Goal: Task Accomplishment & Management: Complete application form

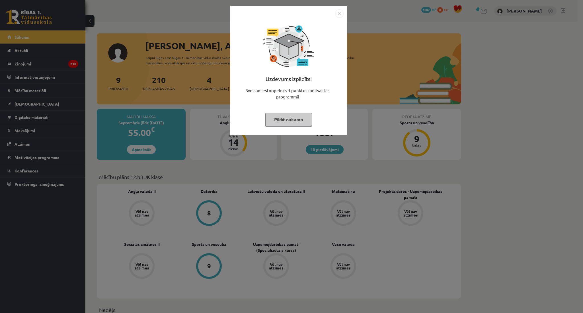
click at [305, 122] on button "Pildīt nākamo" at bounding box center [288, 119] width 47 height 13
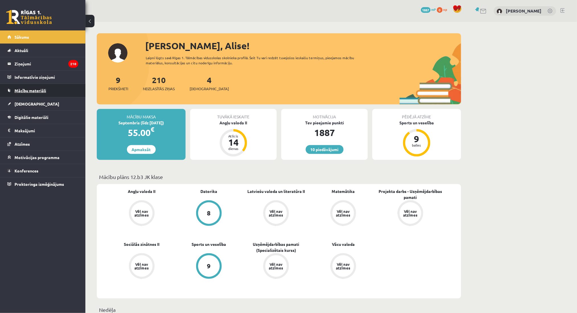
click at [16, 91] on span "Mācību materiāli" at bounding box center [31, 90] width 32 height 5
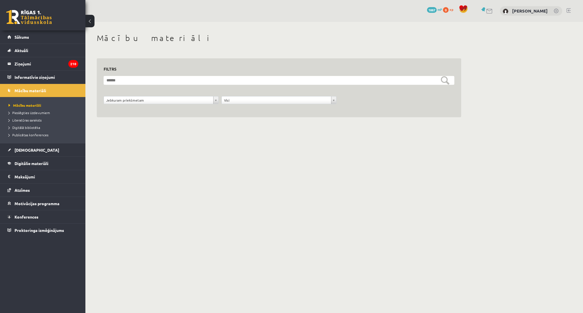
click at [142, 95] on form "**********" at bounding box center [279, 93] width 351 height 34
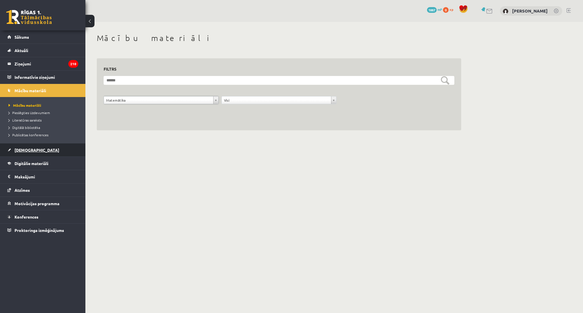
click at [32, 146] on link "[DEMOGRAPHIC_DATA]" at bounding box center [42, 150] width 71 height 13
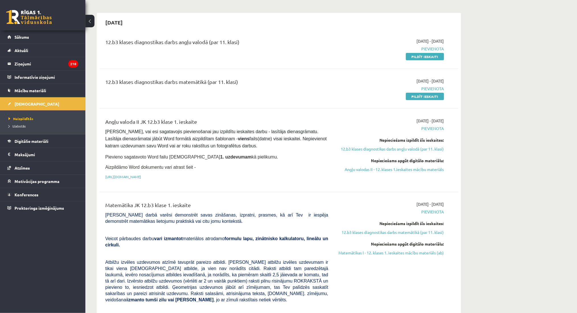
scroll to position [40, 0]
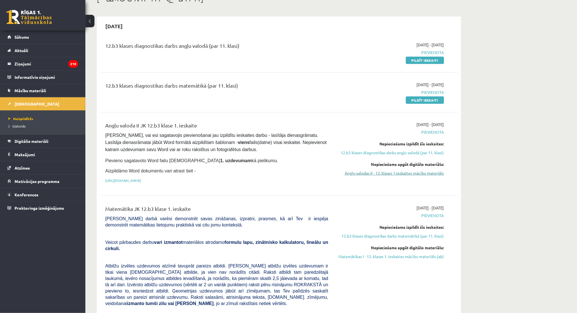
click at [432, 173] on link "Angļu valodas II - 12. klases 1.ieskaites mācību materiāls" at bounding box center [390, 173] width 107 height 6
click at [344, 173] on link "Angļu valodas II - 12. klases 1.ieskaites mācību materiāls" at bounding box center [390, 173] width 107 height 6
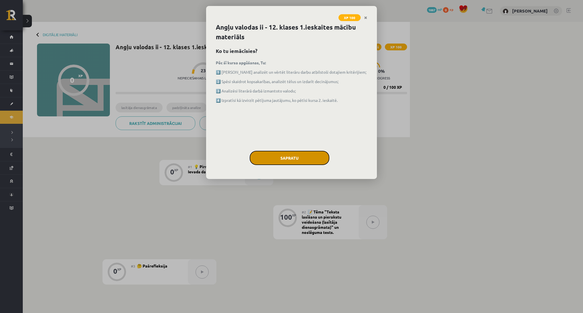
click at [264, 156] on button "Sapratu" at bounding box center [290, 158] width 80 height 14
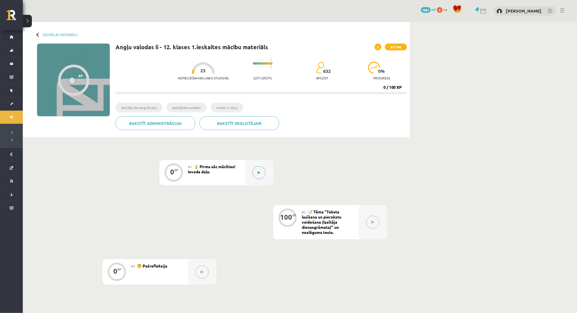
click at [257, 173] on button at bounding box center [259, 172] width 13 height 13
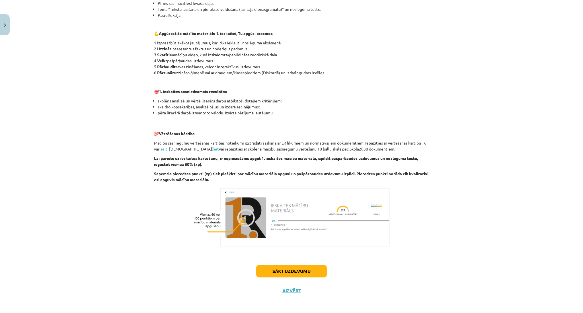
scroll to position [286, 0]
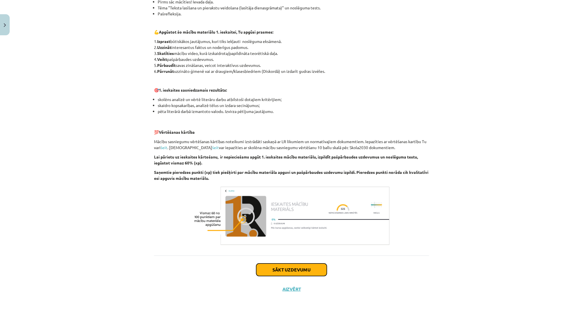
click at [264, 273] on button "Sākt uzdevumu" at bounding box center [291, 270] width 71 height 13
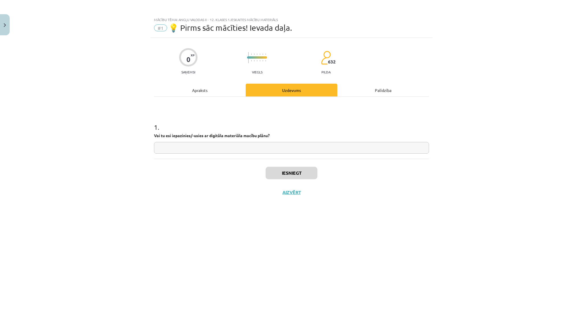
click at [260, 147] on input "text" at bounding box center [291, 148] width 275 height 12
type input "***"
click at [284, 174] on button "Iesniegt" at bounding box center [292, 173] width 52 height 13
click at [287, 198] on button "Nākamā nodarbība" at bounding box center [292, 196] width 56 height 13
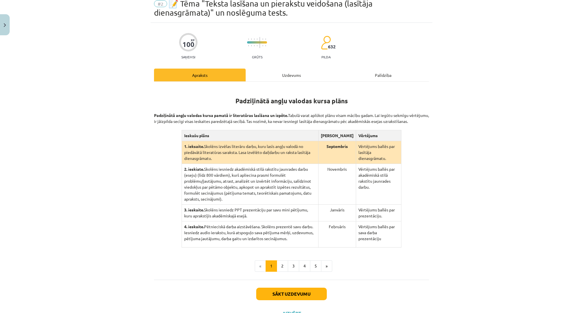
scroll to position [24, 0]
click at [278, 261] on button "2" at bounding box center [282, 265] width 11 height 11
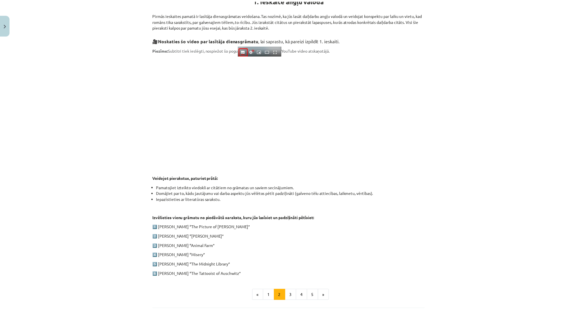
scroll to position [124, 0]
click at [5, 40] on div "Mācību tēma: Angļu valodas ii - 12. klases 1.ieskaites mācību materiāls #2 📝 Tē…" at bounding box center [291, 156] width 583 height 313
click at [5, 32] on button "Close" at bounding box center [5, 24] width 10 height 21
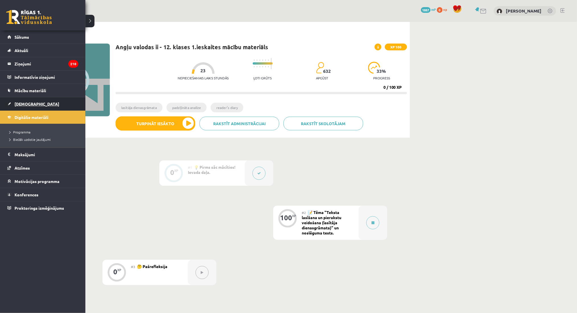
click at [20, 99] on link "[DEMOGRAPHIC_DATA]" at bounding box center [42, 103] width 71 height 13
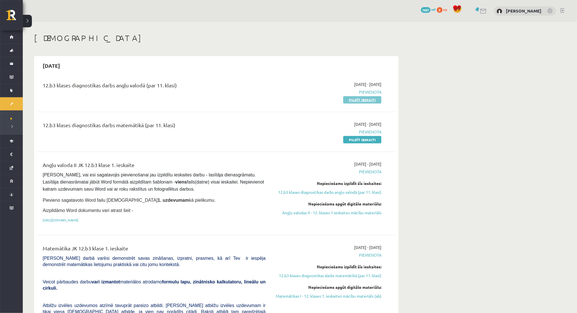
click at [360, 100] on link "Pildīt ieskaiti" at bounding box center [362, 99] width 38 height 7
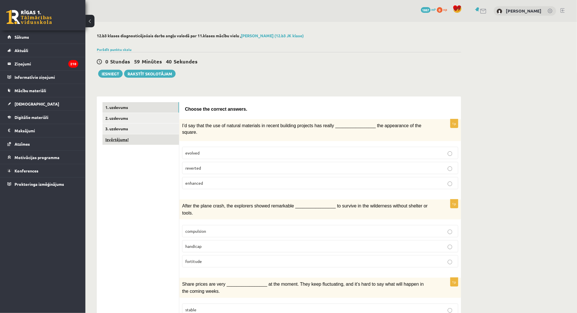
click at [157, 143] on link "Izvērtējums!" at bounding box center [141, 139] width 77 height 11
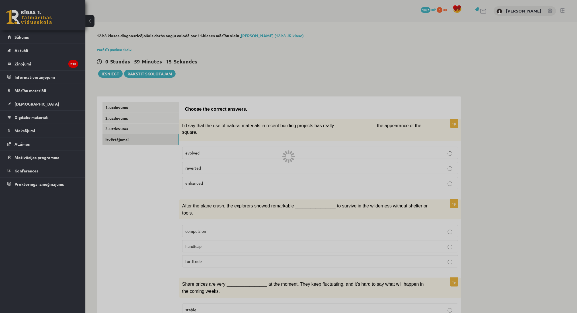
click at [145, 106] on div at bounding box center [288, 156] width 577 height 313
click at [508, 78] on div at bounding box center [288, 156] width 577 height 313
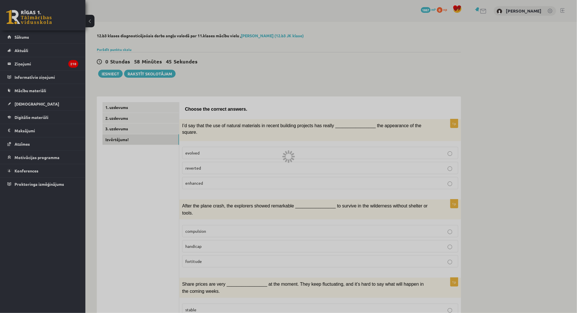
click at [167, 175] on div at bounding box center [288, 156] width 577 height 313
click at [129, 145] on div at bounding box center [288, 156] width 577 height 313
click at [124, 138] on div at bounding box center [288, 156] width 577 height 313
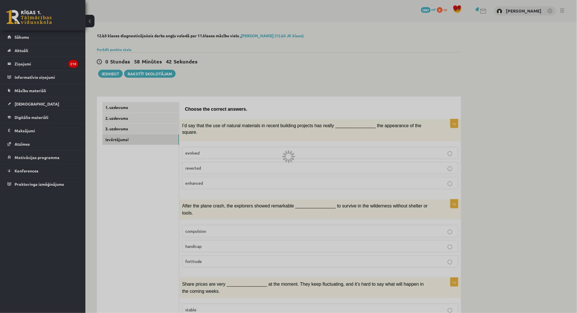
click at [124, 138] on div at bounding box center [288, 156] width 577 height 313
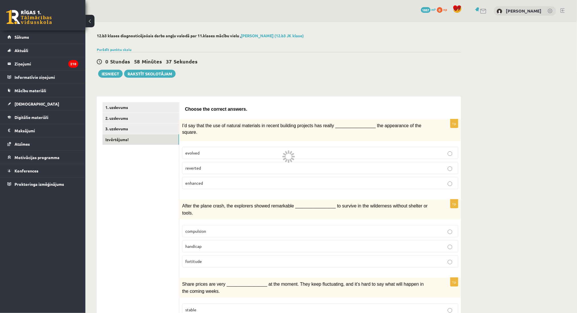
click at [124, 138] on link "Izvērtējums!" at bounding box center [141, 139] width 77 height 11
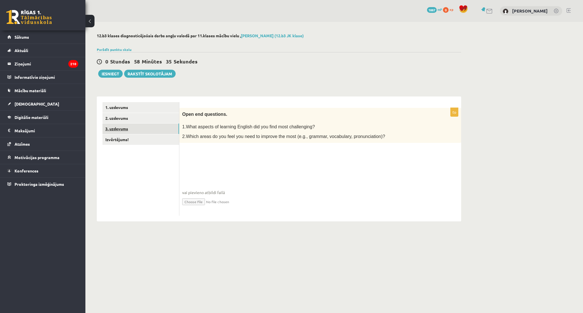
click at [123, 127] on link "3. uzdevums" at bounding box center [141, 129] width 77 height 11
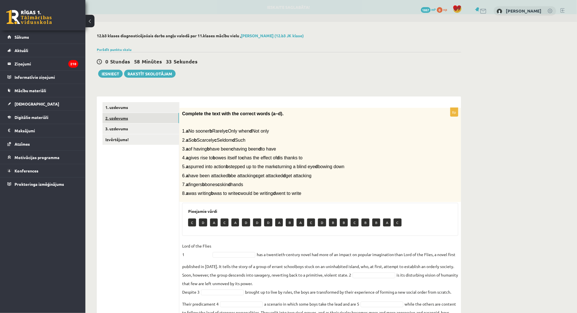
click at [125, 120] on link "2. uzdevums" at bounding box center [141, 118] width 77 height 11
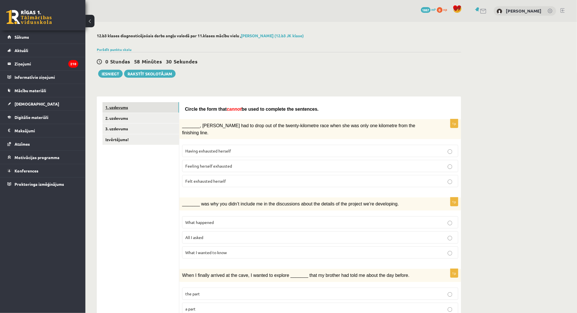
click at [131, 107] on link "1. uzdevums" at bounding box center [141, 107] width 77 height 11
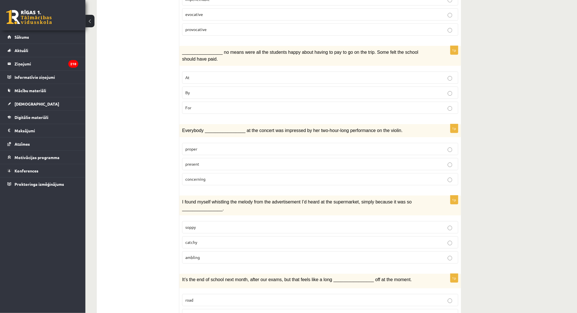
scroll to position [729, 0]
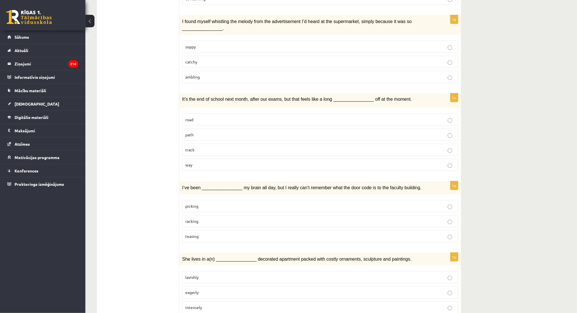
click at [428, 271] on label "lavishly" at bounding box center [320, 277] width 276 height 12
click at [356, 203] on p "picking" at bounding box center [320, 206] width 270 height 6
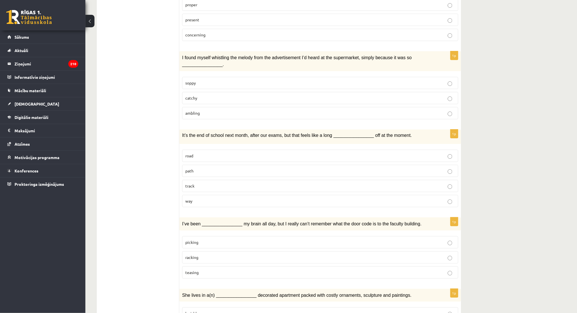
scroll to position [691, 0]
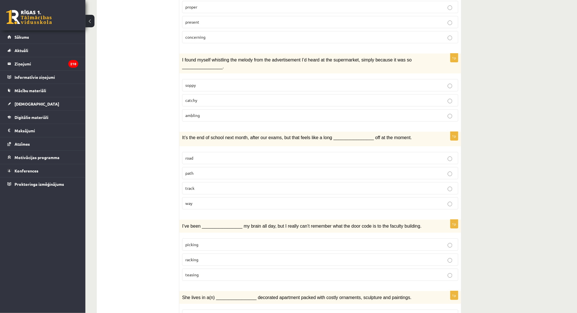
click at [382, 197] on label "way" at bounding box center [320, 203] width 276 height 12
drag, startPoint x: 583, startPoint y: 243, endPoint x: 541, endPoint y: 269, distance: 49.2
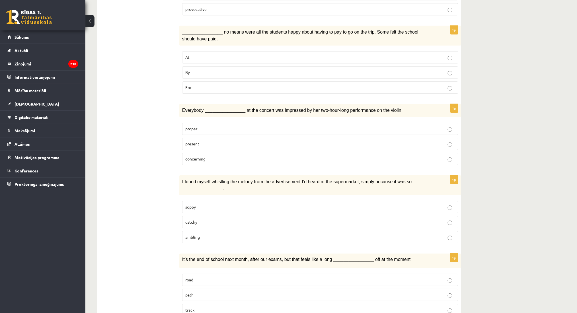
scroll to position [563, 0]
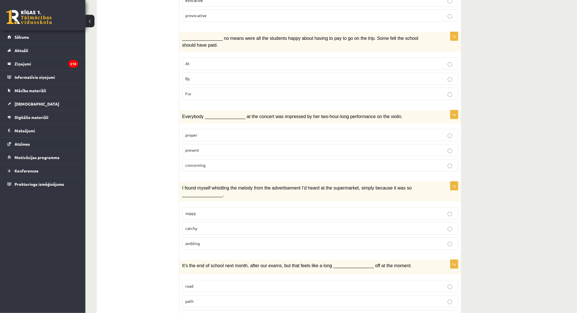
click at [395, 226] on p "catchy" at bounding box center [320, 229] width 270 height 6
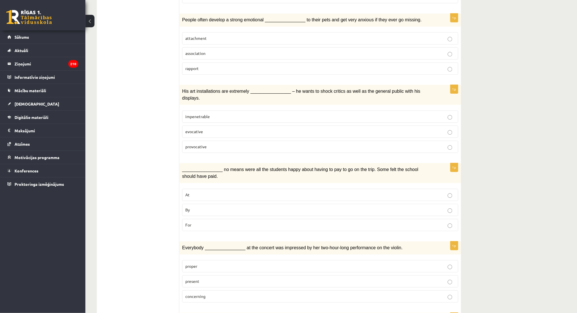
scroll to position [430, 0]
click at [422, 276] on label "present" at bounding box center [320, 282] width 276 height 12
click at [404, 208] on p "By" at bounding box center [320, 211] width 270 height 6
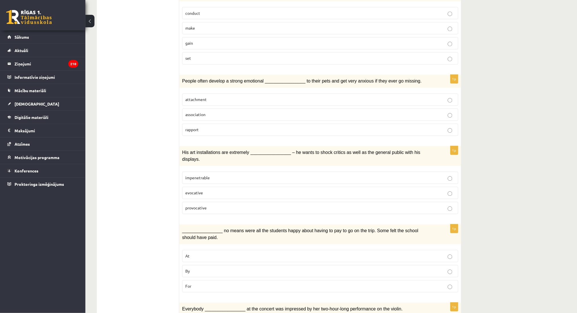
scroll to position [371, 0]
click at [433, 179] on fieldset "impenetrable evocative provocative" at bounding box center [320, 191] width 276 height 47
click at [437, 204] on p "provocative" at bounding box center [320, 207] width 270 height 6
drag, startPoint x: 583, startPoint y: 143, endPoint x: 521, endPoint y: 69, distance: 96.7
click at [521, 69] on div "12.b3 klases diagnosticējošais darbs angļu valodā par 11.klases mācību vielu , …" at bounding box center [331, 172] width 492 height 1043
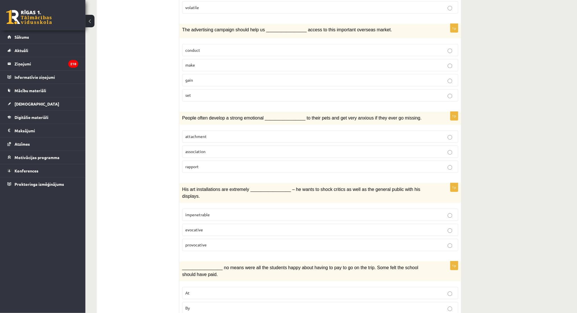
scroll to position [327, 0]
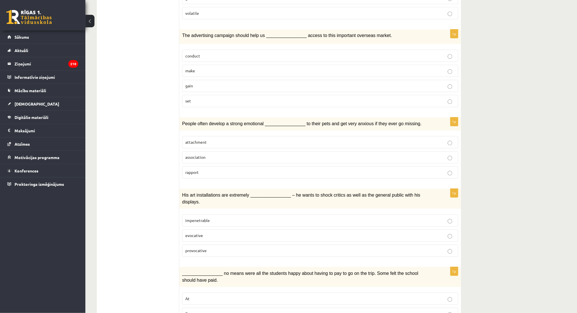
click at [395, 136] on label "attachment" at bounding box center [320, 142] width 276 height 12
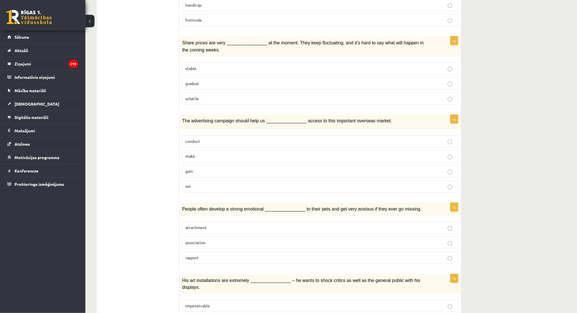
scroll to position [238, 0]
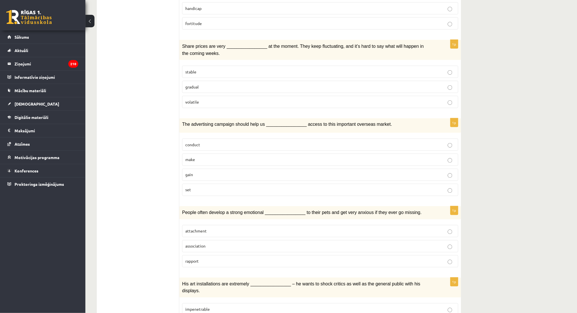
click at [350, 169] on label "gain" at bounding box center [320, 175] width 276 height 12
drag, startPoint x: 583, startPoint y: 123, endPoint x: 522, endPoint y: 30, distance: 111.7
click at [522, 30] on div "12.b3 klases diagnosticējošais darbs angļu valodā par 11.klases mācību vielu , …" at bounding box center [331, 305] width 492 height 1043
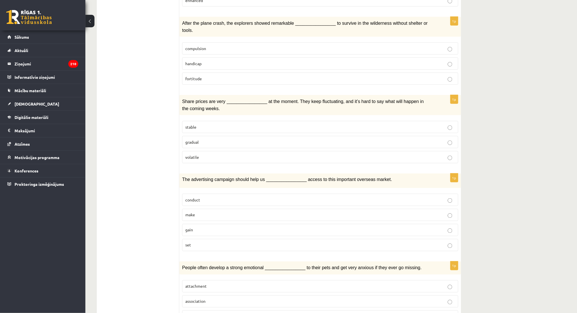
scroll to position [184, 0]
click at [351, 135] on label "gradual" at bounding box center [320, 141] width 276 height 12
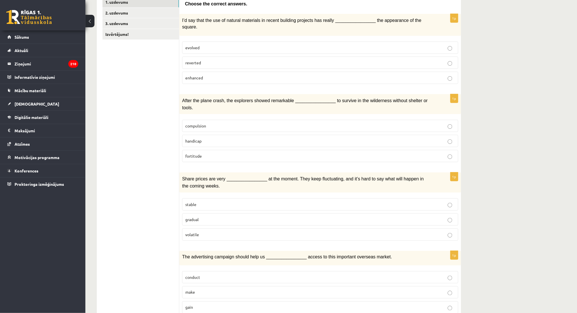
scroll to position [103, 0]
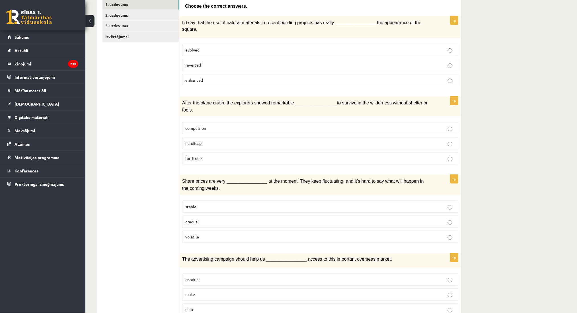
click at [406, 122] on label "compulsion" at bounding box center [320, 128] width 276 height 12
click at [444, 152] on label "fortitude" at bounding box center [320, 158] width 276 height 12
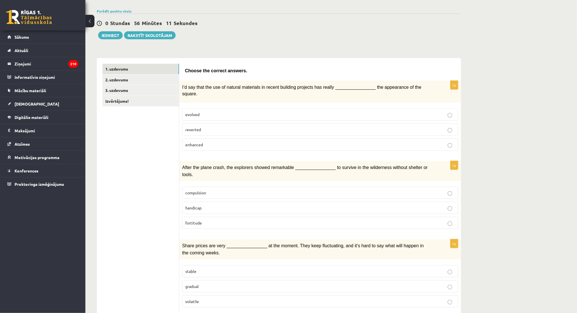
scroll to position [33, 0]
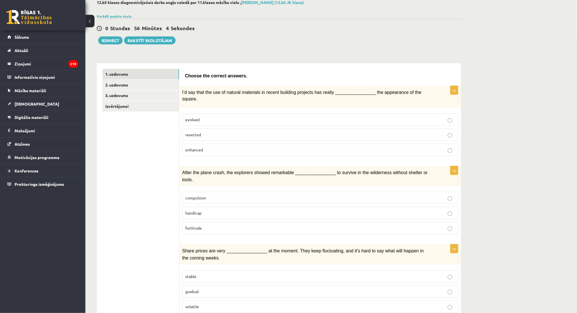
click at [335, 116] on label "evolved" at bounding box center [320, 120] width 276 height 12
click at [119, 84] on link "2. uzdevums" at bounding box center [141, 85] width 77 height 11
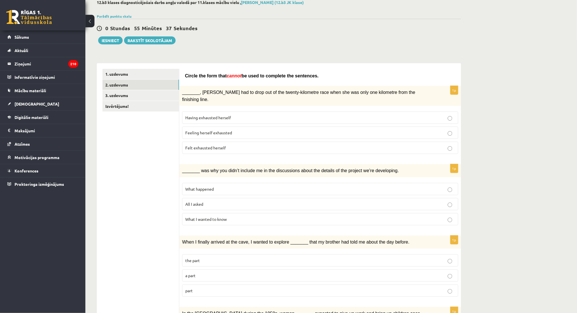
click at [206, 130] on span "Feeling herself exhausted" at bounding box center [208, 132] width 47 height 5
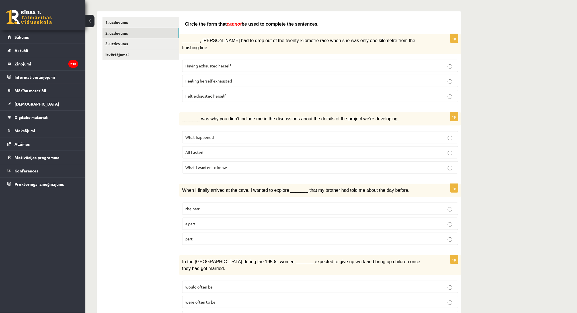
scroll to position [86, 0]
click at [375, 134] on p "What happened" at bounding box center [320, 137] width 270 height 6
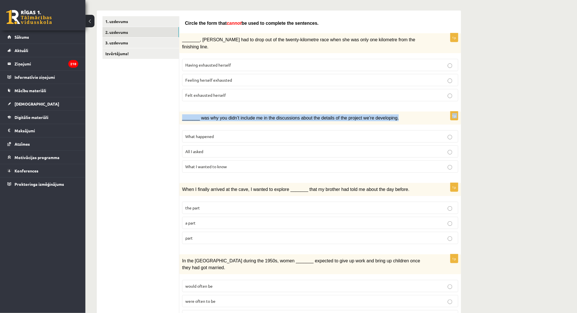
drag, startPoint x: 573, startPoint y: 96, endPoint x: 580, endPoint y: 105, distance: 11.7
click at [577, 105] on html "0 Dāvanas 1887 mP 0 xp Alise Strēlniece Sākums Aktuāli Kā mācīties eSKOLĀ Konta…" at bounding box center [288, 70] width 577 height 313
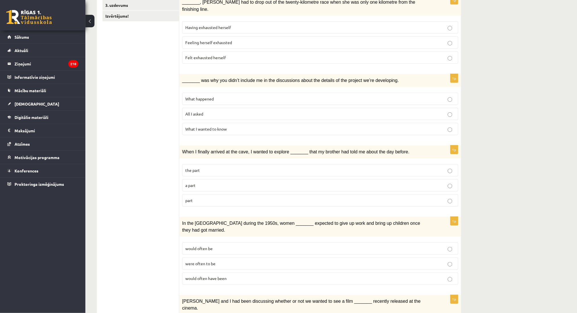
scroll to position [124, 0]
click at [392, 197] on p "part" at bounding box center [320, 200] width 270 height 6
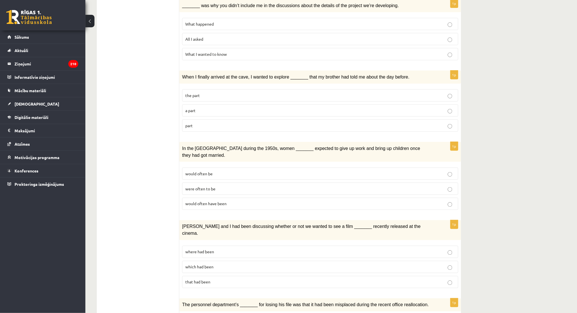
scroll to position [198, 0]
click at [407, 187] on p "were often to be" at bounding box center [320, 190] width 270 height 6
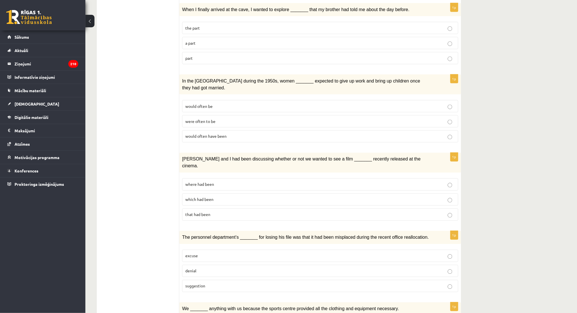
scroll to position [291, 0]
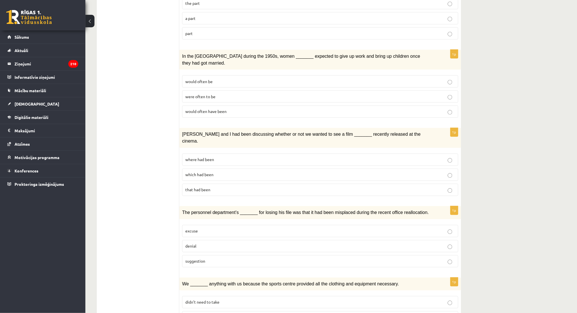
click at [415, 154] on label "where had been" at bounding box center [320, 160] width 276 height 12
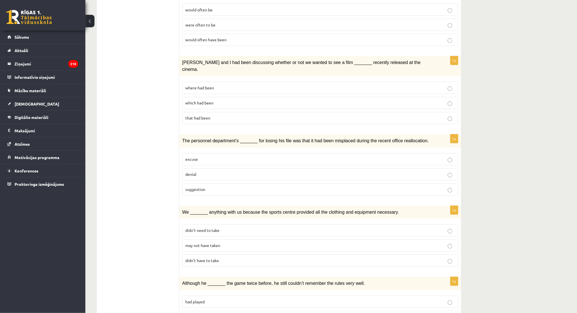
scroll to position [364, 0]
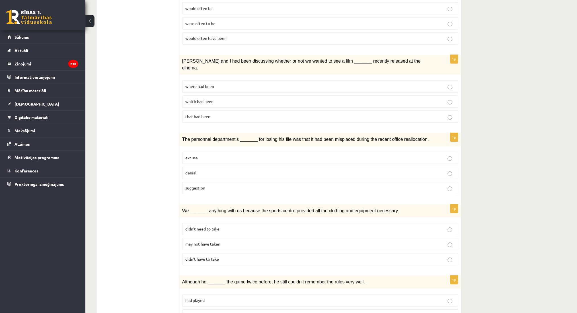
click at [357, 167] on label "denial" at bounding box center [320, 173] width 276 height 12
click at [336, 242] on p "may not have taken" at bounding box center [320, 245] width 270 height 6
click at [343, 238] on label "may not have taken" at bounding box center [320, 244] width 276 height 12
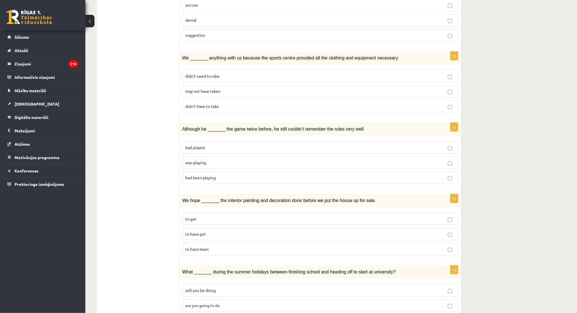
scroll to position [530, 0]
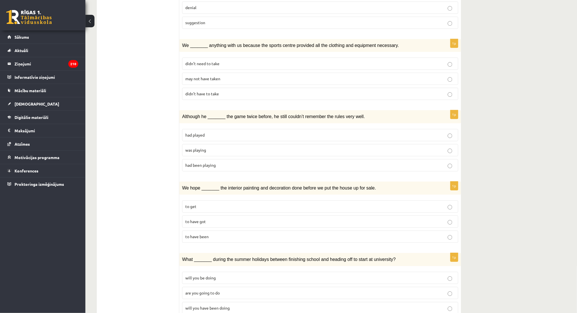
click at [373, 144] on label "was playing" at bounding box center [320, 150] width 276 height 12
click at [342, 234] on p "to have been" at bounding box center [320, 237] width 270 height 6
click at [417, 302] on label "will you have been doing" at bounding box center [320, 308] width 276 height 12
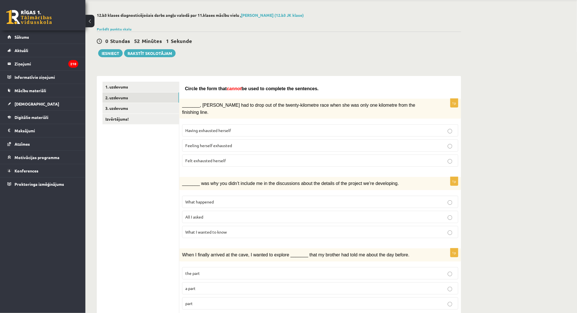
scroll to position [22, 0]
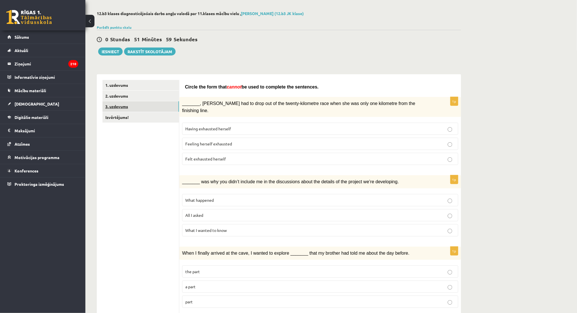
click at [156, 105] on link "3. uzdevums" at bounding box center [141, 106] width 77 height 11
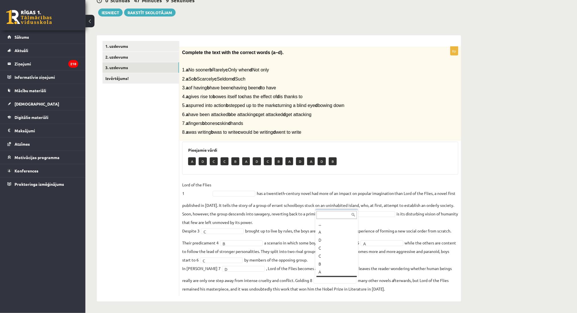
scroll to position [7, 0]
click at [251, 189] on fieldset "Lord of the Flies 1 has a twentieth-century novel had more of an impact on popu…" at bounding box center [320, 237] width 276 height 113
drag, startPoint x: 251, startPoint y: 189, endPoint x: 253, endPoint y: 192, distance: 3.4
click at [253, 192] on fieldset "Lord of the Flies 1 has a twentieth-century novel had more of an impact on popu…" at bounding box center [320, 237] width 276 height 113
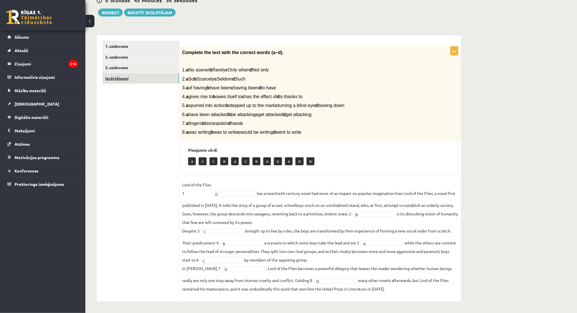
click at [135, 81] on link "Izvērtējums!" at bounding box center [141, 78] width 77 height 11
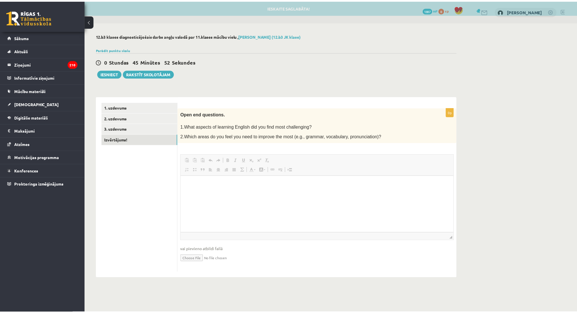
scroll to position [0, 0]
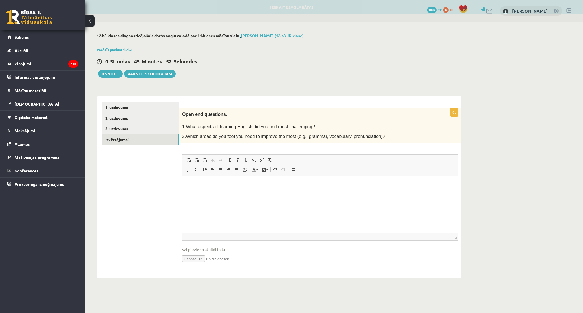
drag, startPoint x: 135, startPoint y: 81, endPoint x: 158, endPoint y: 159, distance: 81.0
click at [158, 159] on div "12.b3 klases diagnosticējošais darbs angļu valodā par 11.klases mācību vielu , …" at bounding box center [278, 156] width 387 height 268
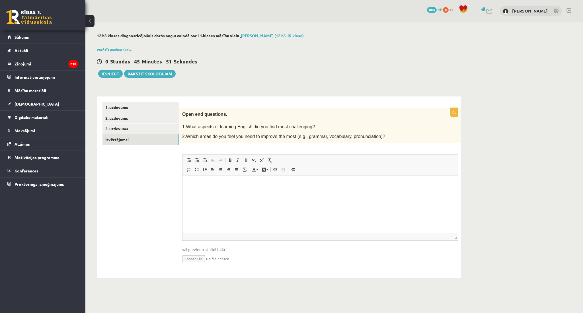
click at [158, 159] on ul "1. uzdevums 2. uzdevums 3. uzdevums Izvērtējums!" at bounding box center [141, 187] width 77 height 171
click at [207, 191] on html at bounding box center [321, 184] width 276 height 17
click at [149, 112] on link "1. uzdevums" at bounding box center [141, 107] width 77 height 11
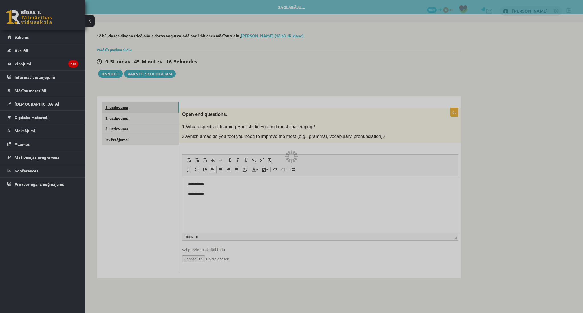
click at [149, 112] on div at bounding box center [291, 156] width 583 height 313
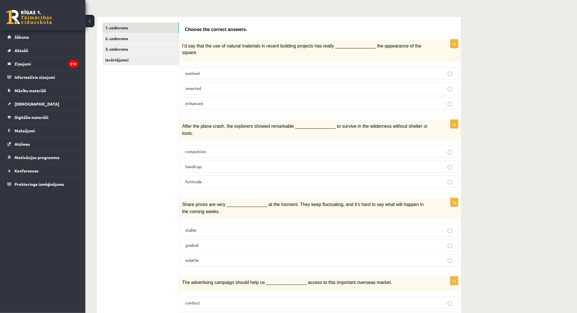
scroll to position [79, 0]
click at [433, 146] on label "compulsion" at bounding box center [320, 152] width 276 height 12
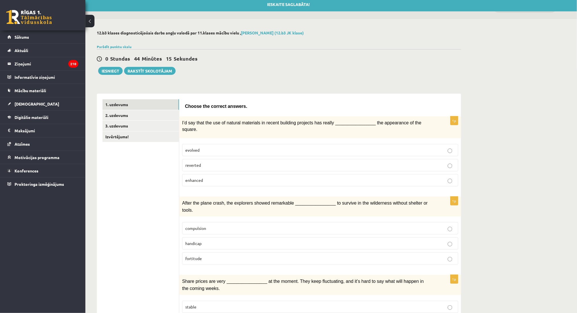
scroll to position [0, 0]
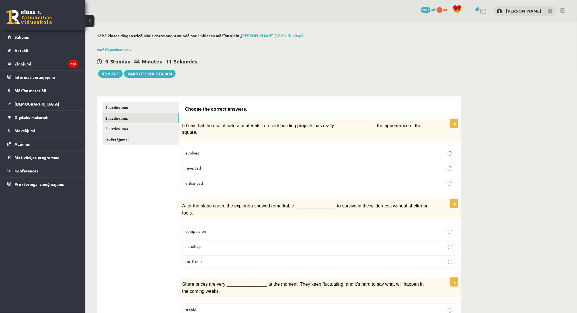
click at [130, 122] on link "2. uzdevums" at bounding box center [141, 118] width 77 height 11
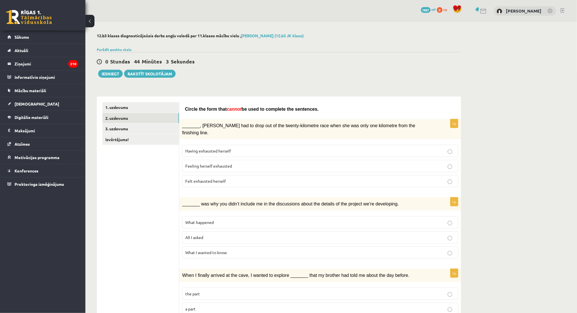
drag, startPoint x: 281, startPoint y: 116, endPoint x: 380, endPoint y: 108, distance: 99.2
click at [380, 108] on p "Circle the form that cannot be used to complete the sentences." at bounding box center [320, 109] width 271 height 7
click at [130, 127] on link "3. uzdevums" at bounding box center [141, 129] width 77 height 11
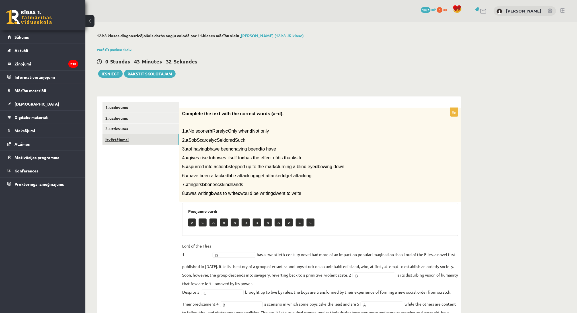
click at [137, 141] on link "Izvērtējums!" at bounding box center [141, 139] width 77 height 11
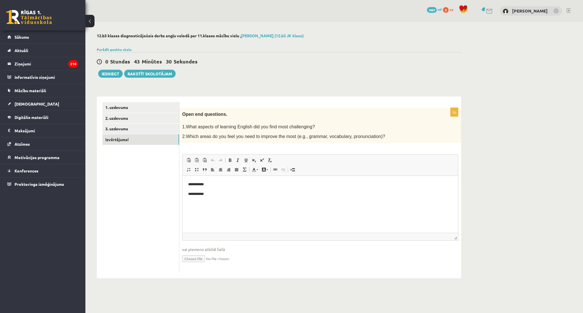
click at [104, 69] on div "0 Stundas 43 Minūtes 30 Sekundes Ieskaite saglabāta! Iesniegt Rakstīt skolotājam" at bounding box center [279, 65] width 365 height 26
click at [108, 74] on button "Iesniegt" at bounding box center [110, 74] width 24 height 8
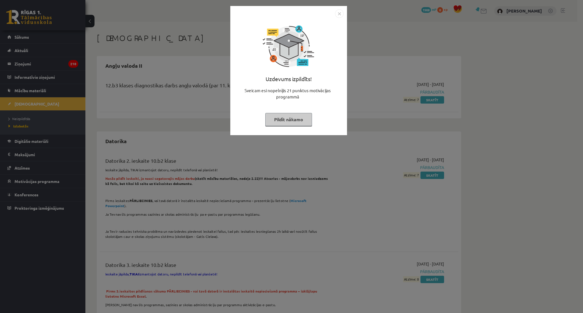
click at [300, 120] on button "Pildīt nākamo" at bounding box center [288, 119] width 47 height 13
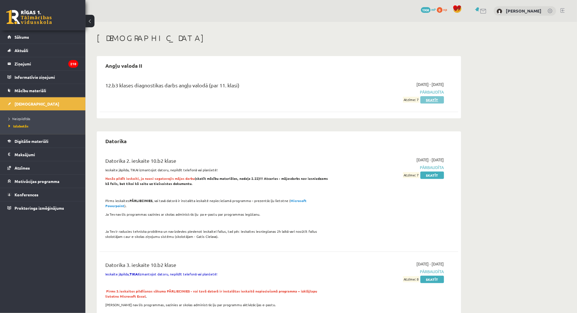
click at [427, 97] on link "Skatīt" at bounding box center [433, 99] width 24 height 7
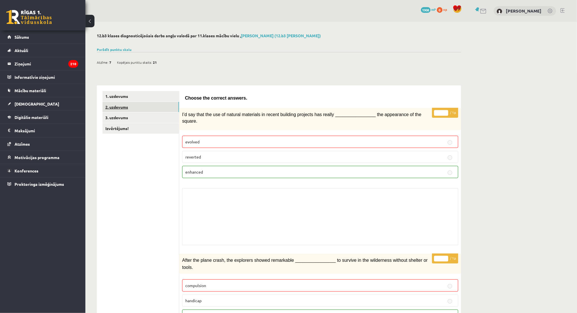
click at [146, 107] on link "2. uzdevums" at bounding box center [141, 107] width 77 height 11
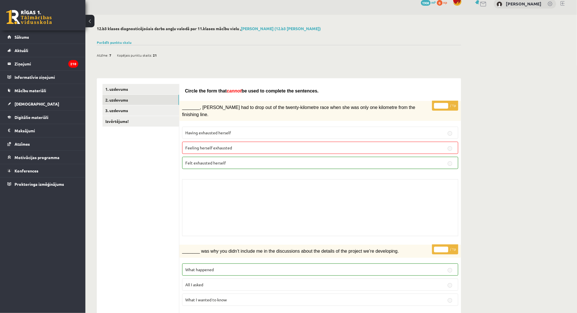
scroll to position [15, 0]
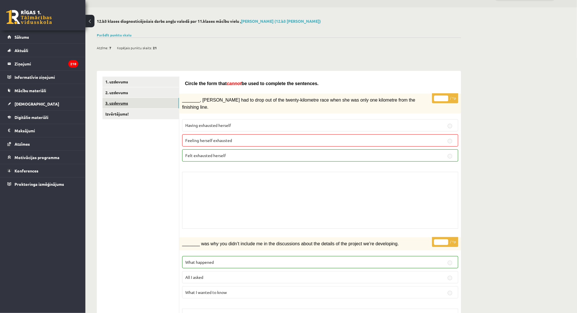
click at [122, 101] on link "3. uzdevums" at bounding box center [141, 103] width 77 height 11
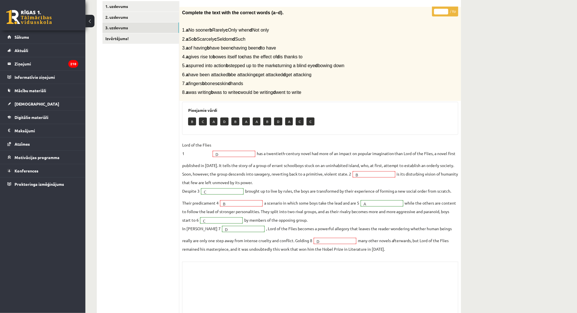
scroll to position [115, 0]
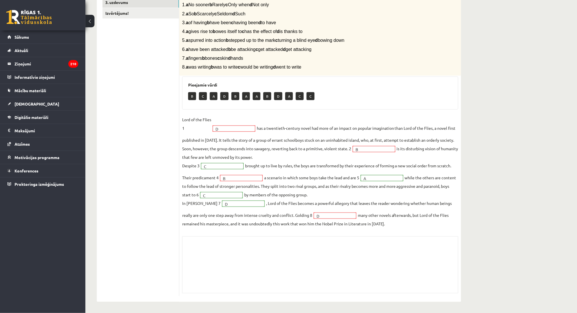
click at [238, 133] on fieldset "Lord of the Flies 1 D * has a twentieth-century novel had more of an impact on …" at bounding box center [320, 171] width 276 height 113
click at [227, 124] on fieldset "Lord of the Flies 1 D * has a twentieth-century novel had more of an impact on …" at bounding box center [320, 171] width 276 height 113
click at [189, 96] on p "B" at bounding box center [192, 96] width 8 height 8
click at [226, 133] on fieldset "Lord of the Flies 1 D * has a twentieth-century novel had more of an impact on …" at bounding box center [320, 171] width 276 height 113
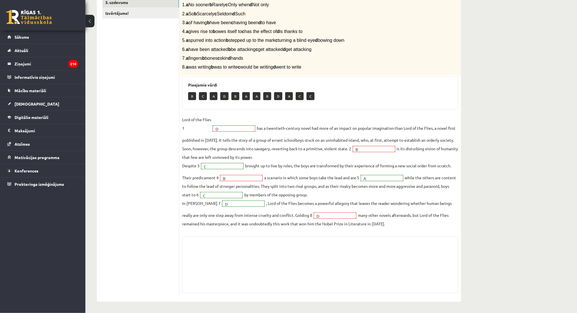
scroll to position [0, 0]
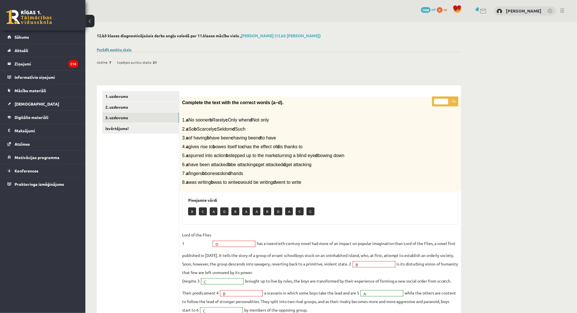
click at [109, 48] on link "Parādīt punktu skalu" at bounding box center [114, 49] width 35 height 5
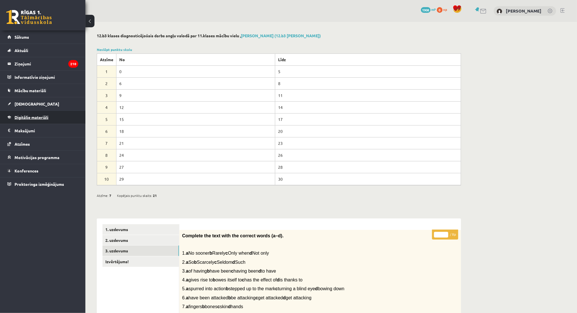
click at [15, 111] on link "Digitālie materiāli" at bounding box center [42, 117] width 71 height 13
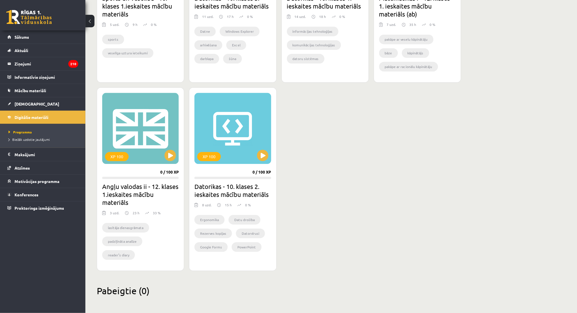
scroll to position [445, 0]
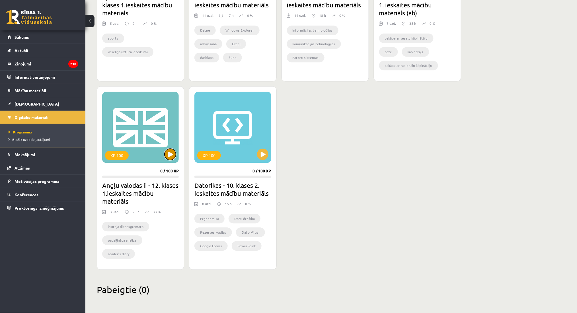
click at [168, 149] on button at bounding box center [170, 154] width 11 height 11
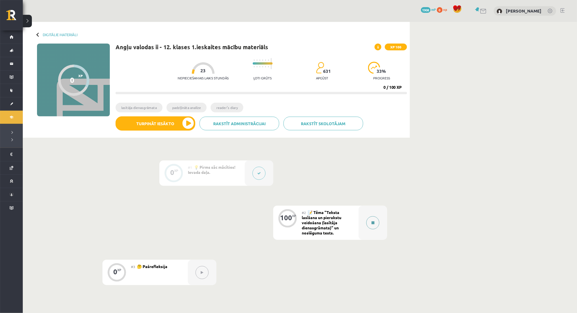
click at [363, 224] on div at bounding box center [373, 223] width 28 height 34
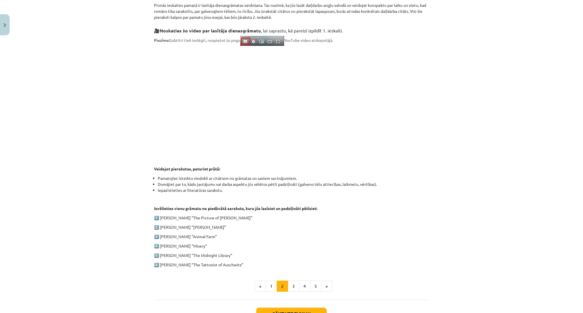
scroll to position [131, 0]
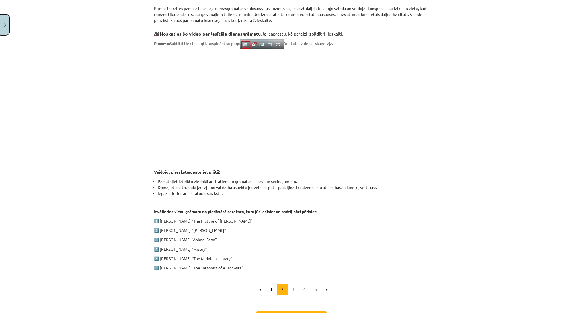
click at [1, 24] on button "Close" at bounding box center [5, 24] width 10 height 21
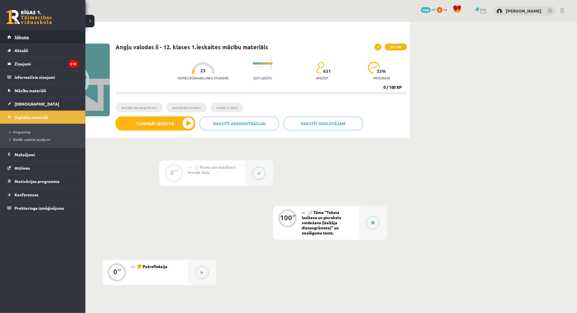
click at [20, 42] on link "Sākums" at bounding box center [42, 36] width 71 height 13
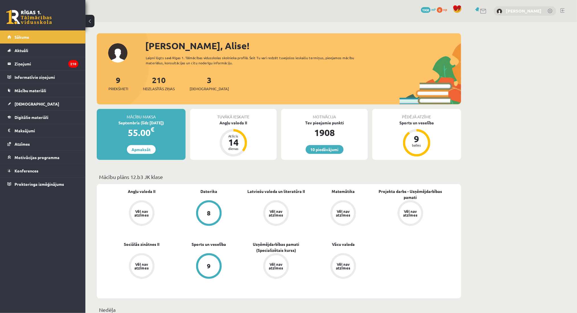
click at [532, 10] on link "[PERSON_NAME]" at bounding box center [524, 11] width 36 height 6
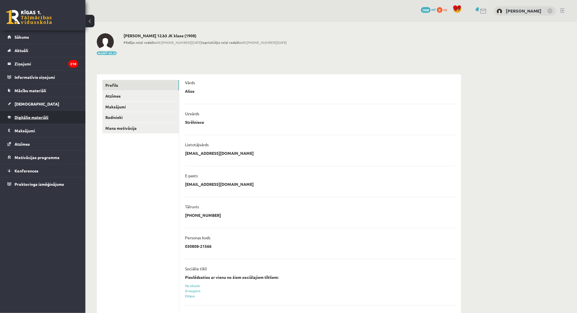
click at [29, 118] on span "Digitālie materiāli" at bounding box center [32, 117] width 34 height 5
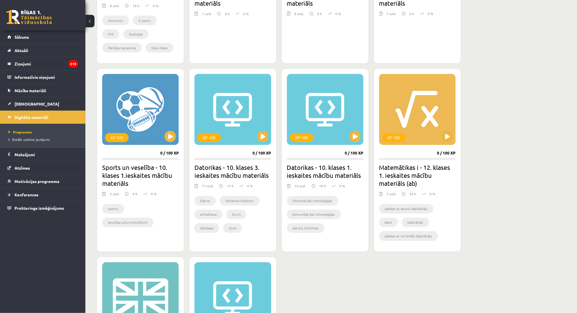
scroll to position [445, 0]
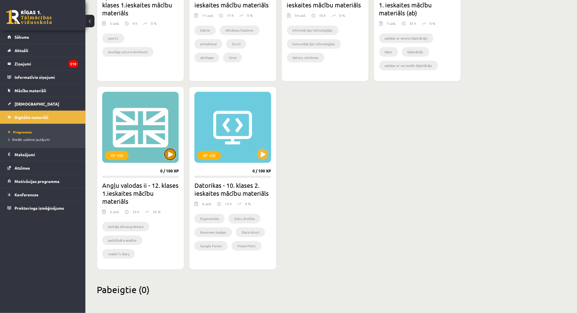
click at [175, 151] on button at bounding box center [170, 154] width 11 height 11
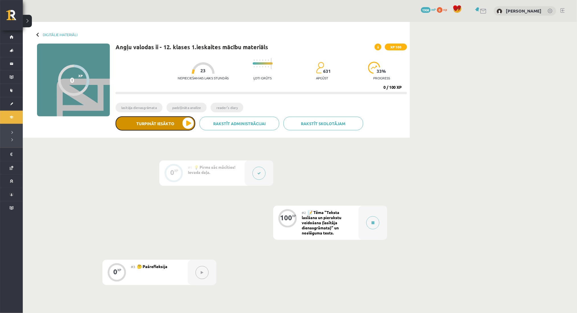
click at [177, 122] on button "Turpināt iesākto" at bounding box center [156, 123] width 80 height 14
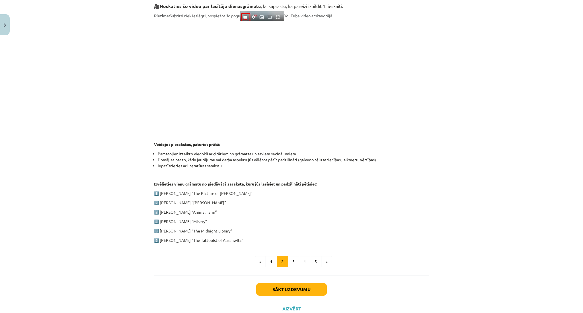
scroll to position [160, 0]
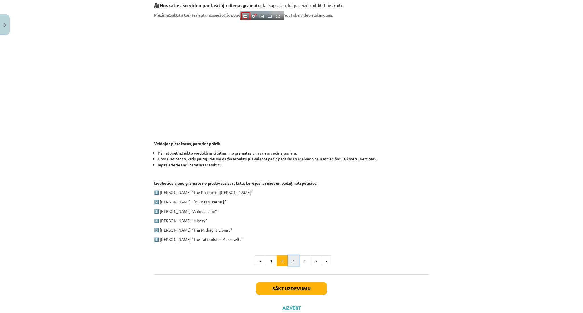
click at [292, 264] on button "3" at bounding box center [293, 260] width 11 height 11
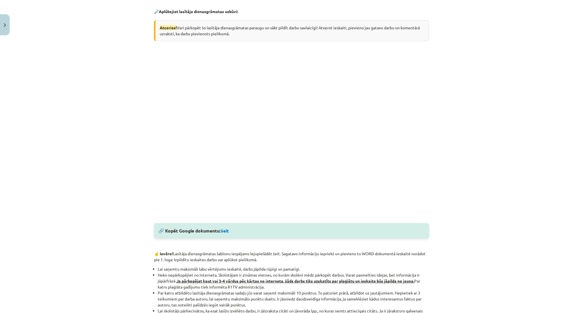
scroll to position [111, 0]
click at [426, 116] on p at bounding box center [291, 138] width 275 height 163
click at [224, 230] on link "šeit" at bounding box center [225, 232] width 8 height 6
drag, startPoint x: 223, startPoint y: 235, endPoint x: 223, endPoint y: 230, distance: 5.7
click at [223, 230] on div "🔗 Kopēt Google dokumentu: šeit" at bounding box center [291, 231] width 275 height 15
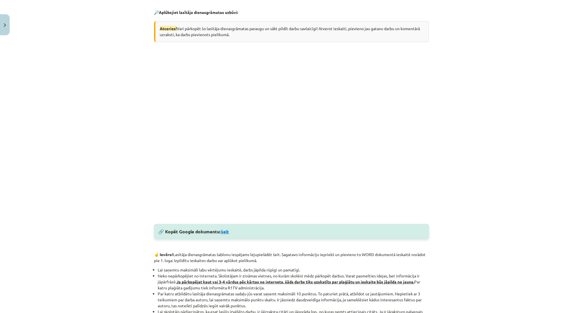
click at [223, 230] on link "šeit" at bounding box center [225, 232] width 8 height 6
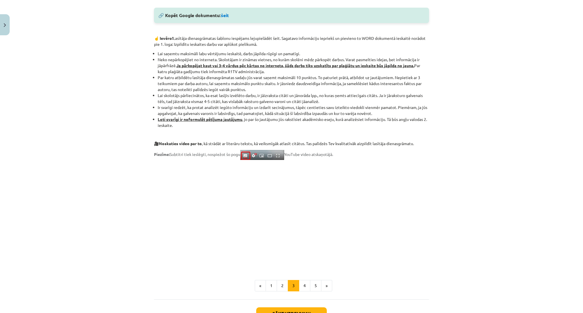
scroll to position [372, 0]
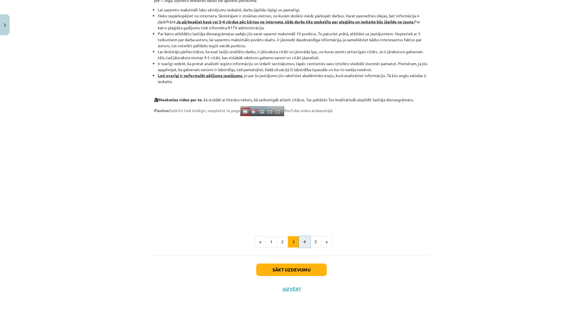
click at [305, 241] on button "4" at bounding box center [304, 241] width 11 height 11
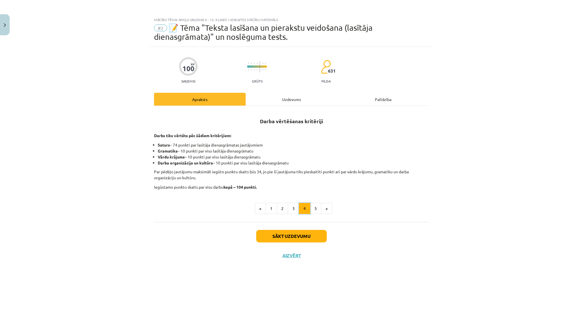
scroll to position [0, 0]
click at [409, 211] on ul "« 1 2 3 4 5 »" at bounding box center [291, 208] width 275 height 11
click at [310, 209] on button "5" at bounding box center [315, 208] width 11 height 11
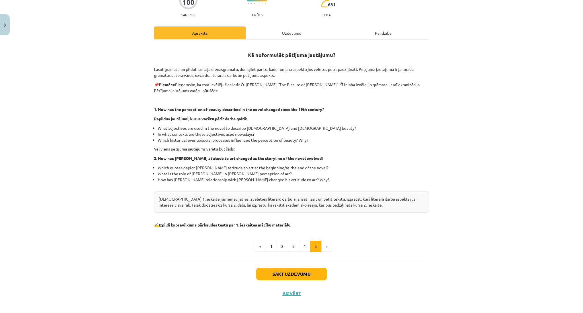
scroll to position [70, 0]
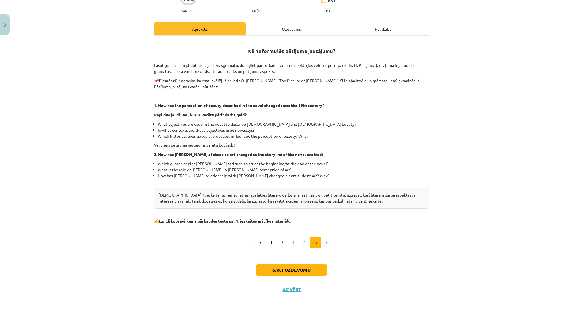
click at [324, 240] on li "»" at bounding box center [327, 242] width 11 height 11
click at [324, 244] on li "»" at bounding box center [327, 242] width 11 height 11
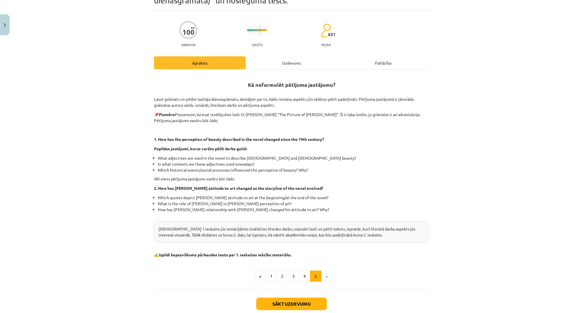
scroll to position [35, 0]
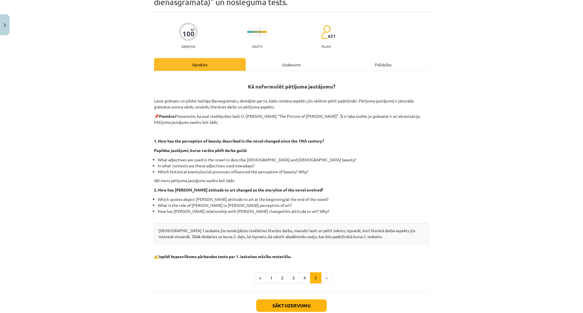
click at [283, 59] on div "Uzdevums" at bounding box center [292, 64] width 92 height 13
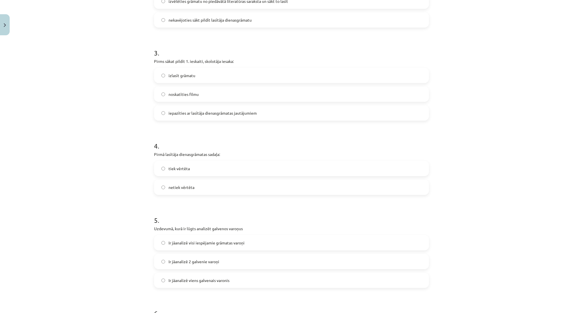
scroll to position [563, 0]
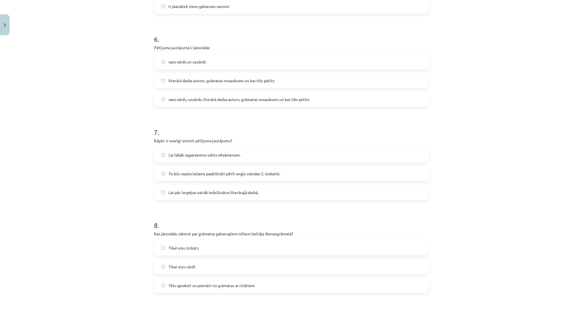
drag, startPoint x: 583, startPoint y: 221, endPoint x: 572, endPoint y: 281, distance: 60.4
click at [572, 281] on div "Mācību tēma: Angļu valodas ii - 12. klases 1.ieskaites mācību materiāls #2 📝 Tē…" at bounding box center [291, 156] width 583 height 313
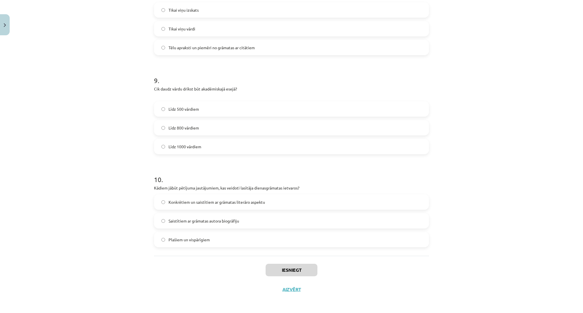
drag, startPoint x: 583, startPoint y: 284, endPoint x: 478, endPoint y: 301, distance: 105.7
click at [478, 301] on div "Mācību tēma: Angļu valodas ii - 12. klases 1.ieskaites mācību materiāls #2 📝 Tē…" at bounding box center [291, 156] width 583 height 313
click at [358, 214] on label "Saistītiem ar grāmatas autora biogrāfiju" at bounding box center [292, 221] width 274 height 14
click at [361, 206] on label "Konkrētiem un saistītiem ar grāmatas literāro aspektu" at bounding box center [292, 202] width 274 height 14
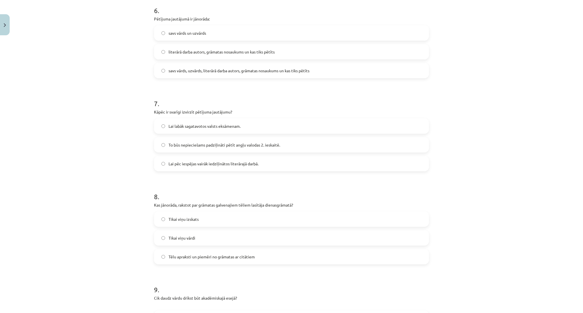
scroll to position [590, 0]
click at [377, 264] on label "Tēlu apraksti un piemēri no grāmatas ar citātiem" at bounding box center [292, 258] width 274 height 14
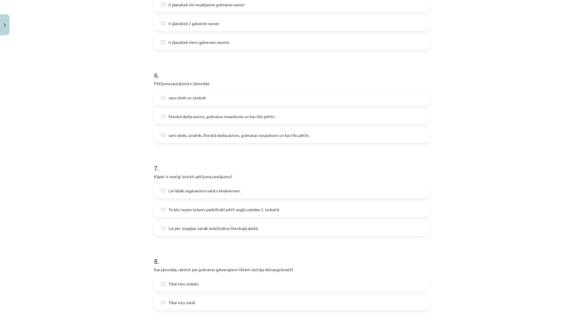
scroll to position [530, 0]
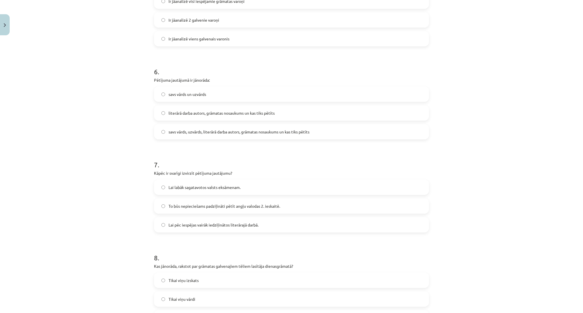
click at [388, 203] on label "To būs nepieciešams padziļināti pētīt angļu valodas 2. ieskaitē." at bounding box center [292, 206] width 274 height 14
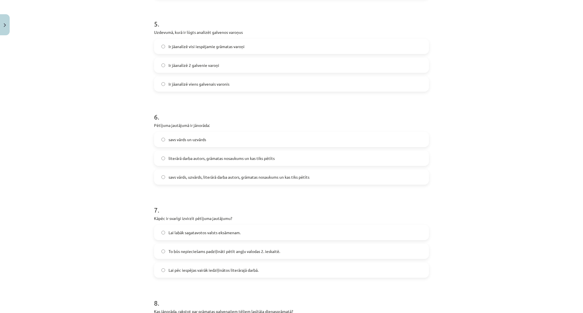
scroll to position [487, 0]
click at [285, 175] on span "savs vārds, uzvārds, literārā darba autors, grāmatas nosaukums un kas tiks pētī…" at bounding box center [239, 175] width 141 height 6
drag, startPoint x: 583, startPoint y: 181, endPoint x: 344, endPoint y: 156, distance: 239.7
click at [344, 156] on label "literārā darba autors, grāmatas nosaukums un kas tiks pētīts" at bounding box center [292, 156] width 274 height 14
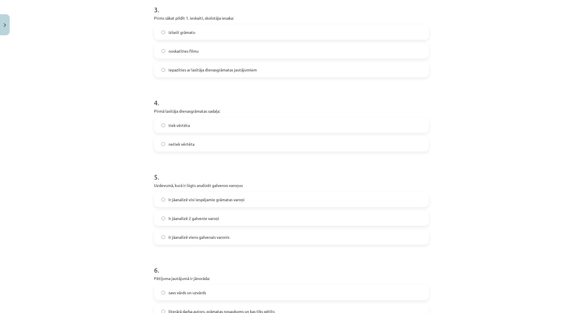
scroll to position [331, 0]
click at [409, 218] on label "Ir jāanalizē 2 galvenie varoņi" at bounding box center [292, 219] width 274 height 14
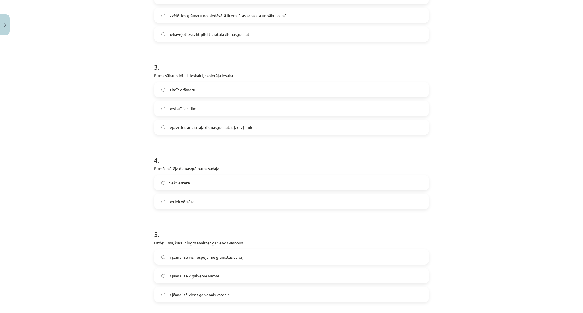
scroll to position [275, 0]
click at [397, 175] on label "tiek vērtēta" at bounding box center [292, 182] width 274 height 14
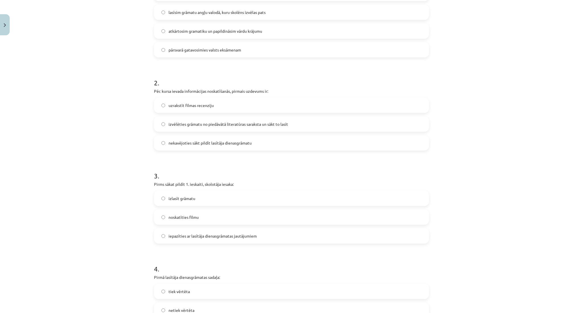
scroll to position [164, 0]
click at [406, 195] on label "izlasīt grāmatu" at bounding box center [292, 200] width 274 height 14
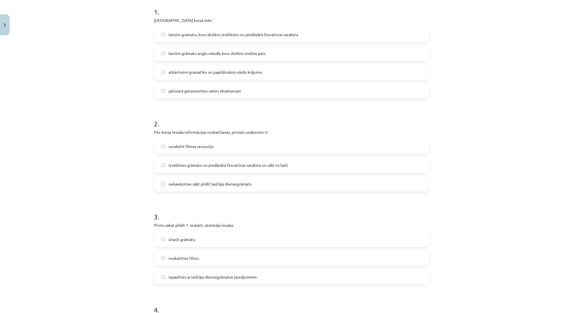
scroll to position [134, 0]
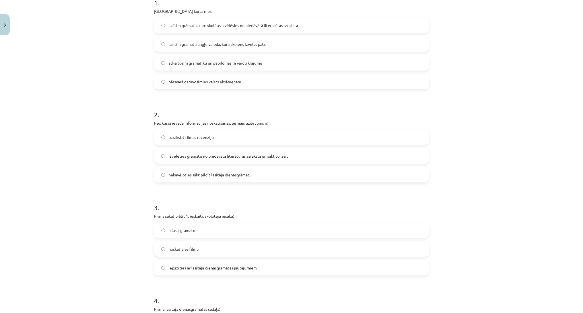
click at [385, 264] on label "iepazīties ar lasītāja dienasgrāmatas jautājumiem" at bounding box center [292, 268] width 274 height 14
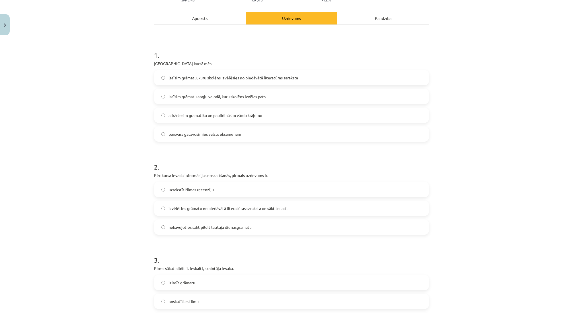
scroll to position [83, 0]
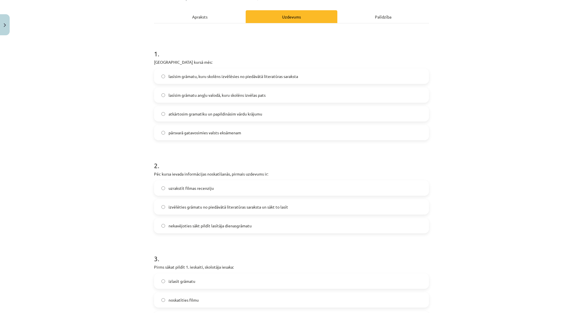
click at [392, 202] on label "izvēlēties grāmatu no piedāvātā literatūras saraksta un sākt to lasīt" at bounding box center [292, 207] width 274 height 14
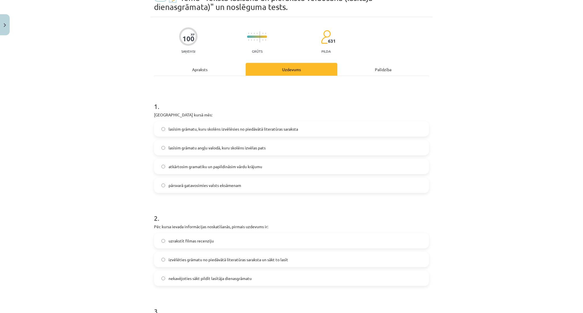
scroll to position [26, 0]
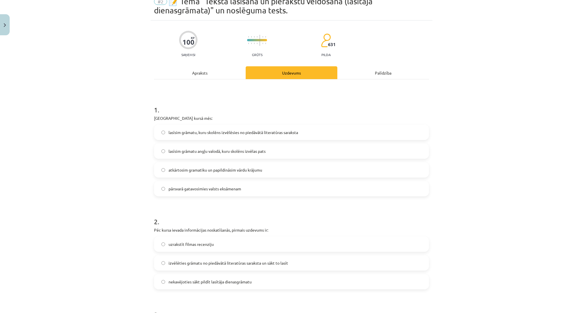
click at [413, 138] on label "lasīsim grāmatu, kuru skolēns izvēlēsies no piedāvātā literatūras saraksta" at bounding box center [292, 132] width 274 height 14
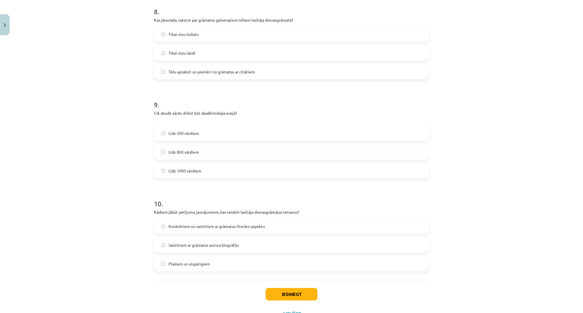
scroll to position [771, 0]
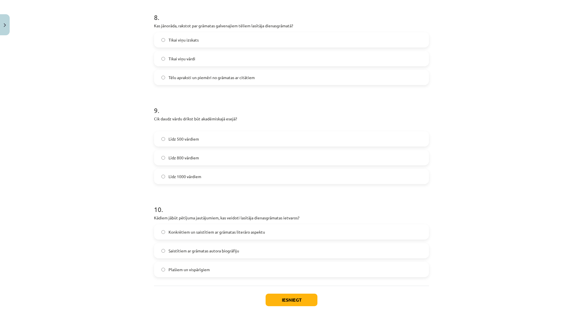
click at [177, 173] on label "Līdz 1000 vārdiem" at bounding box center [292, 176] width 274 height 14
click at [220, 116] on p "Cik daudz vārdu drīkst būt akadēmiskajā esejā?" at bounding box center [291, 122] width 275 height 12
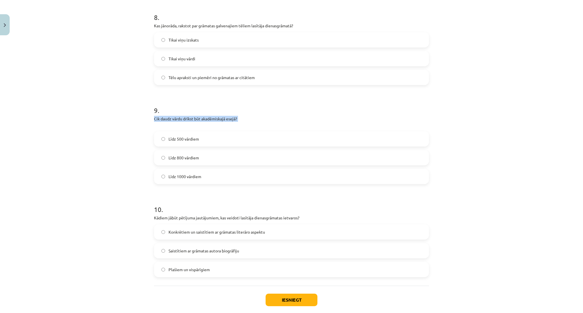
copy p "Cik daudz vārdu drīkst būt akadēmiskajā esejā?"
click at [108, 132] on div "Mācību tēma: Angļu valodas ii - 12. klases 1.ieskaites mācību materiāls #2 📝 Tē…" at bounding box center [291, 156] width 583 height 313
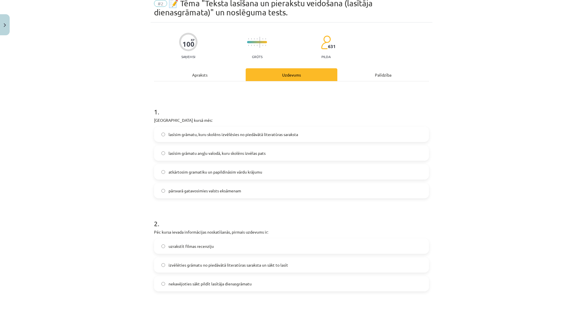
scroll to position [0, 0]
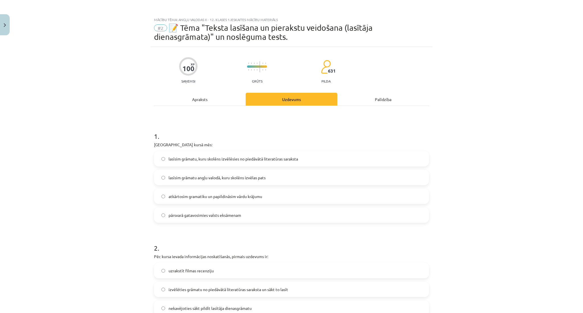
click at [204, 98] on div "Apraksts" at bounding box center [200, 99] width 92 height 13
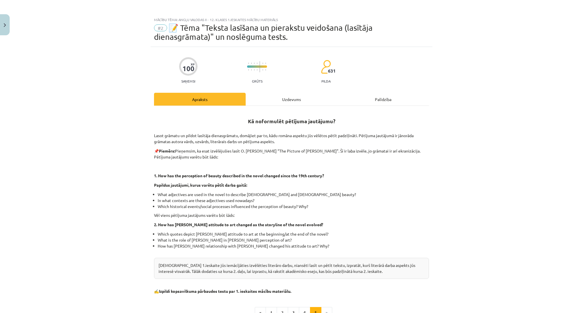
scroll to position [14, 0]
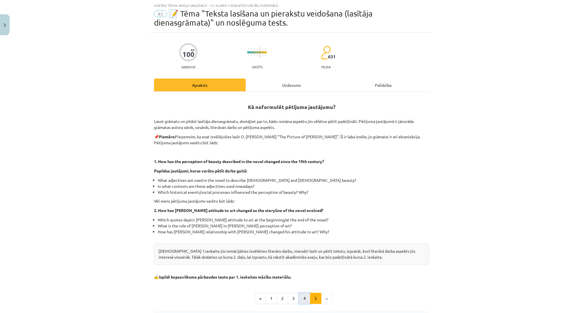
click at [299, 294] on button "4" at bounding box center [304, 298] width 11 height 11
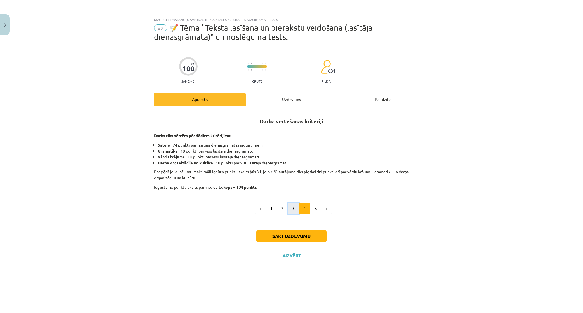
click at [293, 206] on button "3" at bounding box center [293, 208] width 11 height 11
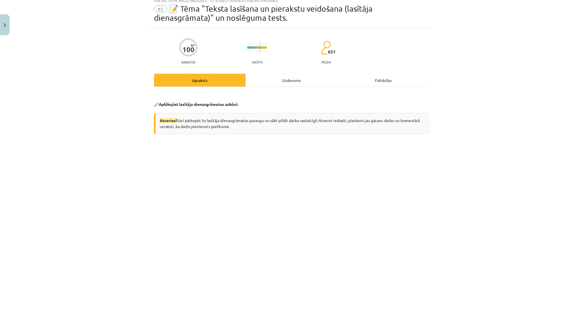
scroll to position [20, 0]
click at [323, 81] on div "Uzdevums" at bounding box center [292, 79] width 92 height 13
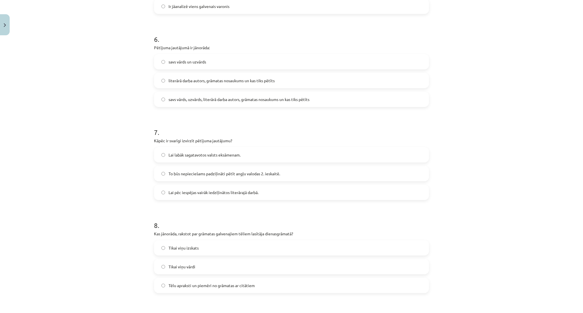
scroll to position [801, 0]
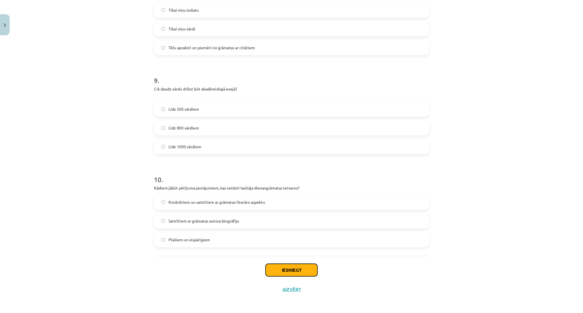
click at [299, 272] on button "Iesniegt" at bounding box center [292, 270] width 52 height 13
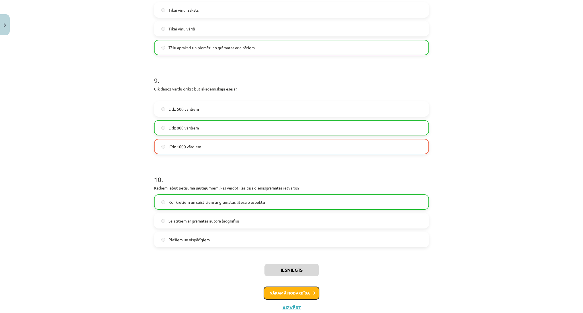
click at [303, 291] on button "Nākamā nodarbība" at bounding box center [292, 293] width 56 height 13
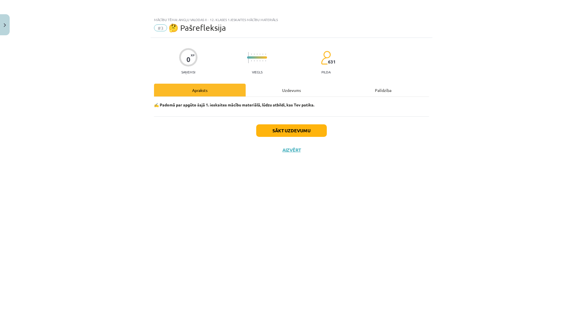
click at [293, 84] on div "Uzdevums" at bounding box center [292, 90] width 92 height 13
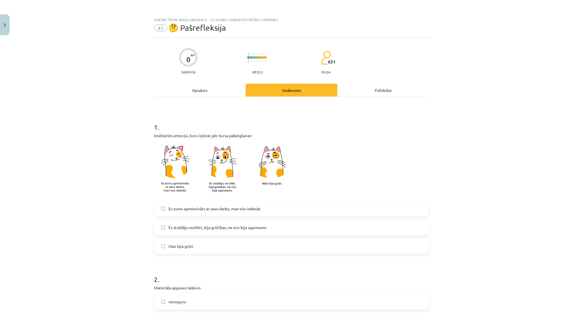
click at [228, 92] on div "Apraksts" at bounding box center [200, 90] width 92 height 13
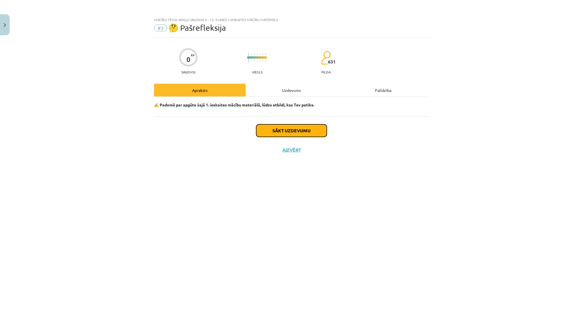
click at [273, 129] on button "Sākt uzdevumu" at bounding box center [291, 130] width 71 height 13
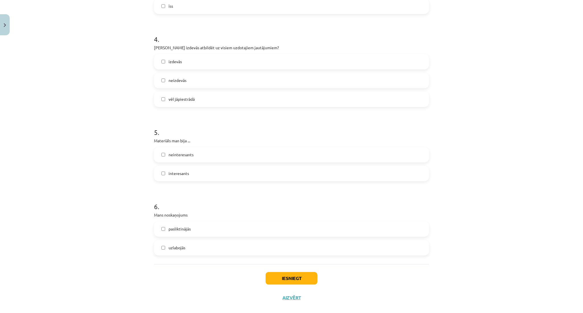
scroll to position [390, 0]
click at [406, 250] on label "uzlabojās" at bounding box center [292, 247] width 274 height 14
click at [397, 232] on label "pasliktinājās" at bounding box center [292, 228] width 274 height 14
drag, startPoint x: 583, startPoint y: 211, endPoint x: 301, endPoint y: 176, distance: 284.1
click at [301, 176] on label "interesants" at bounding box center [292, 173] width 274 height 14
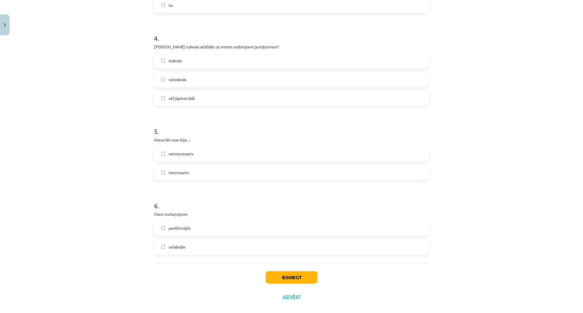
click at [279, 99] on label "vēl jāpiestrādā" at bounding box center [292, 98] width 274 height 14
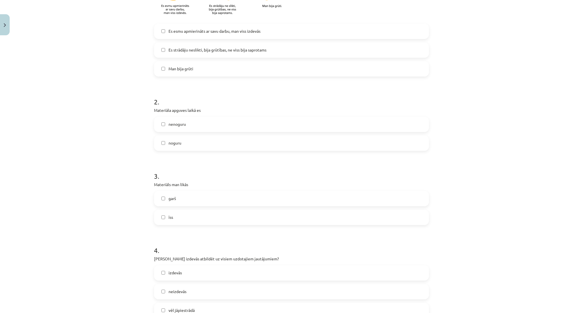
scroll to position [177, 0]
click at [413, 221] on label "īss" at bounding box center [292, 218] width 274 height 14
click at [400, 137] on label "noguru" at bounding box center [292, 144] width 274 height 14
click at [404, 125] on label "nenoguru" at bounding box center [292, 125] width 274 height 14
click at [402, 135] on div "nenoguru noguru" at bounding box center [291, 135] width 275 height 34
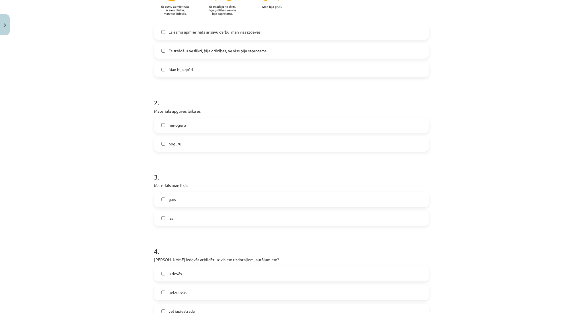
click at [401, 142] on label "noguru" at bounding box center [292, 144] width 274 height 14
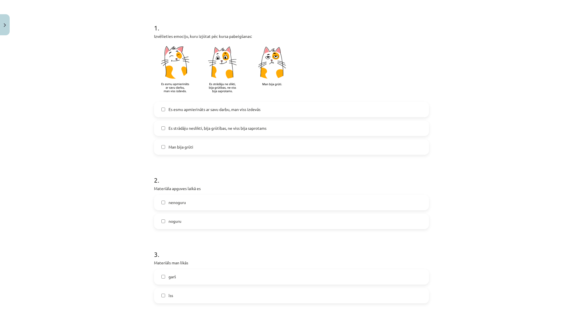
scroll to position [103, 0]
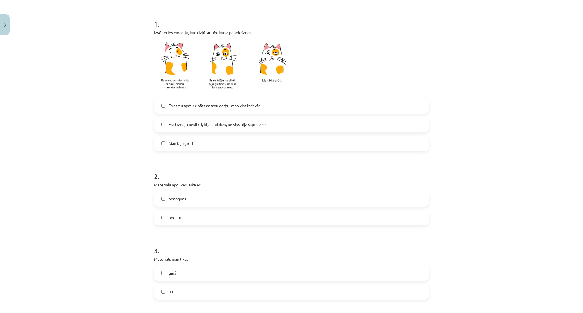
click at [369, 124] on label "Es strādāju neslikti, bija grūtības, ne viss bija saprotams" at bounding box center [292, 125] width 274 height 14
click at [355, 107] on label "Es esmu apmierināts ar savu darbu, man viss izdevās" at bounding box center [292, 106] width 274 height 14
click at [354, 126] on label "Es strādāju neslikti, bija grūtības, ne viss bija saprotams" at bounding box center [292, 125] width 274 height 14
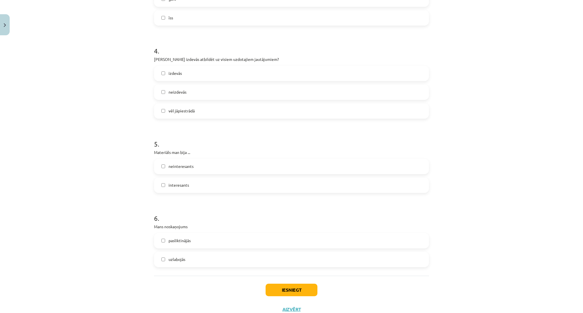
scroll to position [397, 0]
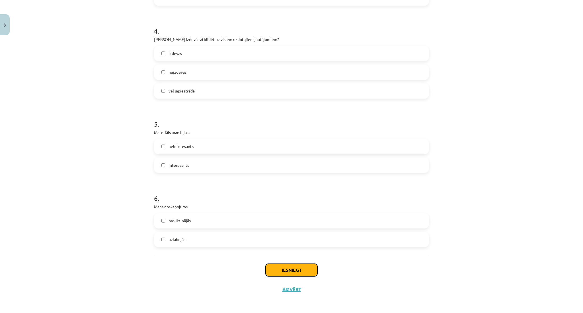
click at [303, 271] on button "Iesniegt" at bounding box center [292, 270] width 52 height 13
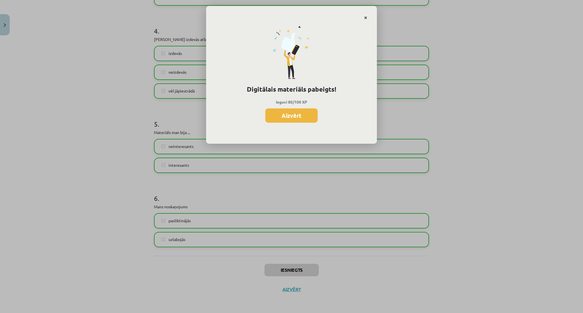
click at [365, 13] on link "Close" at bounding box center [366, 17] width 10 height 11
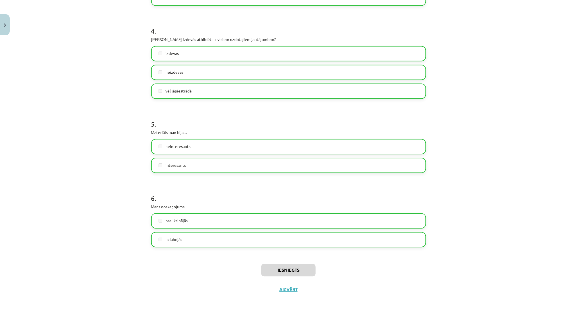
click at [279, 283] on div "Iesniegts Aizvērt" at bounding box center [288, 276] width 275 height 40
click at [281, 287] on button "Aizvērt" at bounding box center [289, 290] width 22 height 6
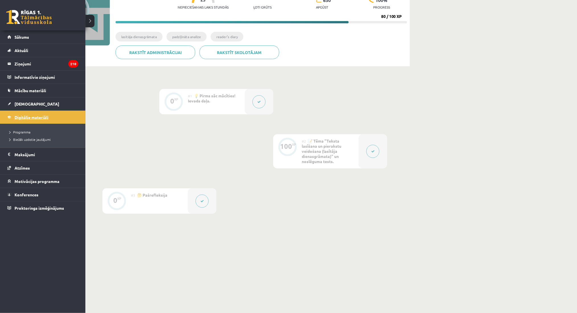
click at [18, 117] on span "Digitālie materiāli" at bounding box center [32, 117] width 34 height 5
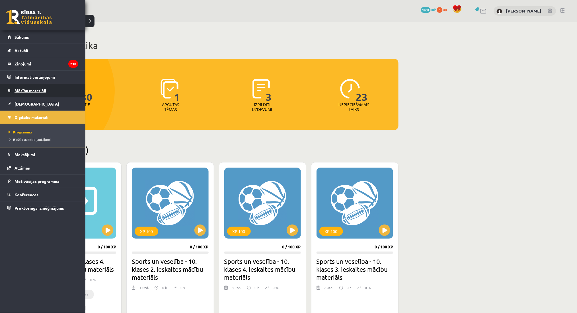
click at [25, 90] on span "Mācību materiāli" at bounding box center [31, 90] width 32 height 5
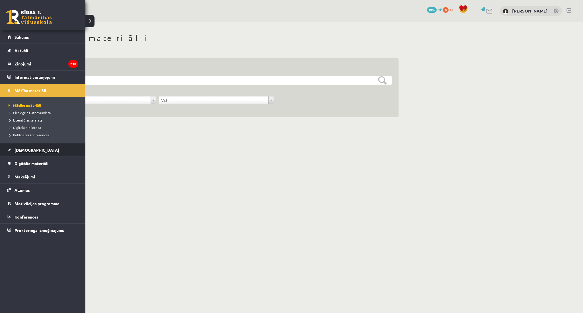
click at [21, 147] on link "[DEMOGRAPHIC_DATA]" at bounding box center [42, 150] width 71 height 13
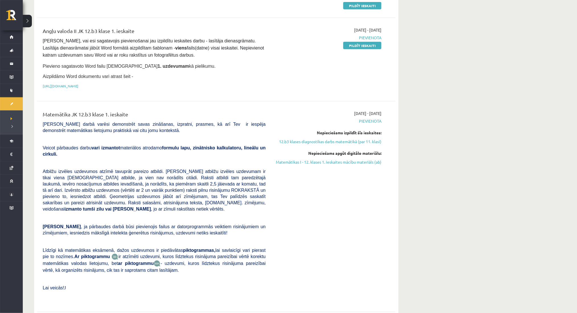
scroll to position [105, 0]
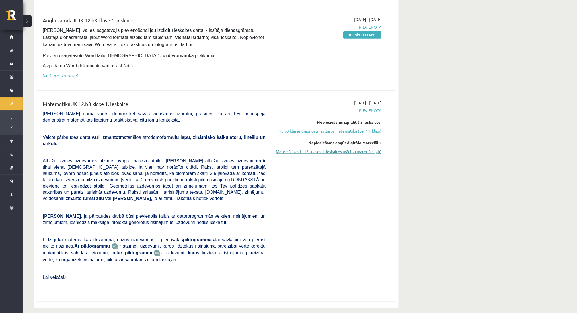
click at [372, 149] on link "Matemātikas I - 12. klases 1. ieskaites mācību materiāls (ab)" at bounding box center [327, 152] width 107 height 6
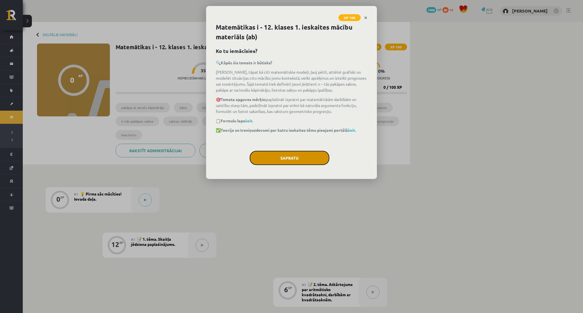
click at [294, 160] on button "Sapratu" at bounding box center [290, 158] width 80 height 14
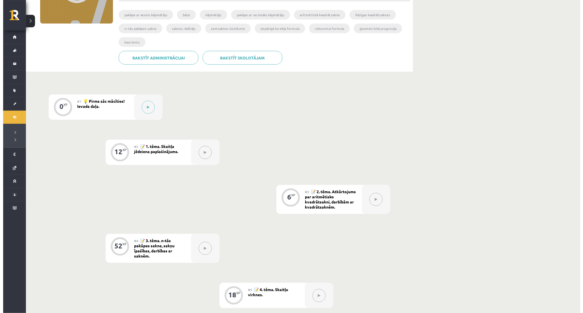
scroll to position [50, 0]
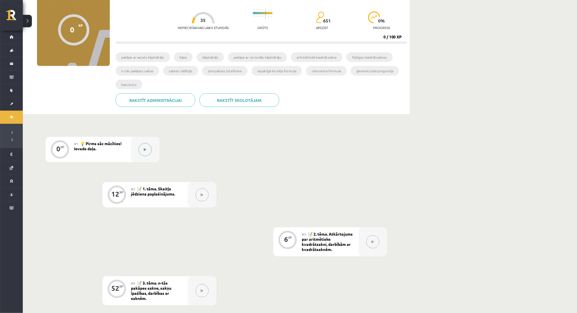
click at [159, 150] on div at bounding box center [145, 149] width 28 height 25
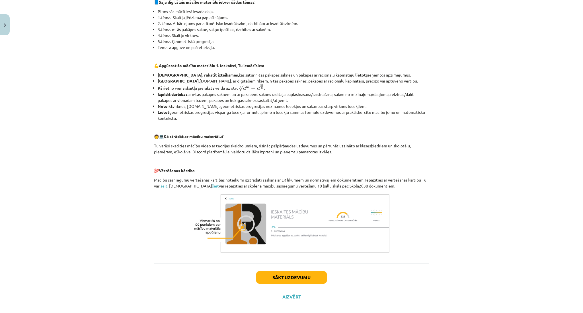
scroll to position [144, 0]
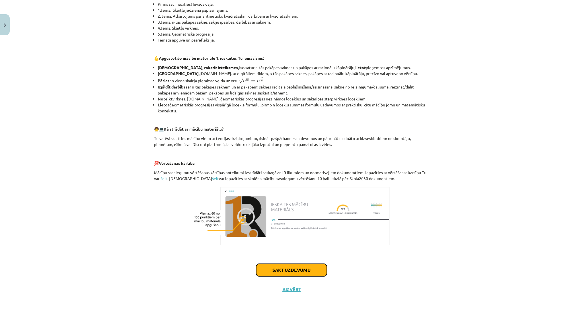
click at [298, 266] on button "Sākt uzdevumu" at bounding box center [291, 270] width 71 height 13
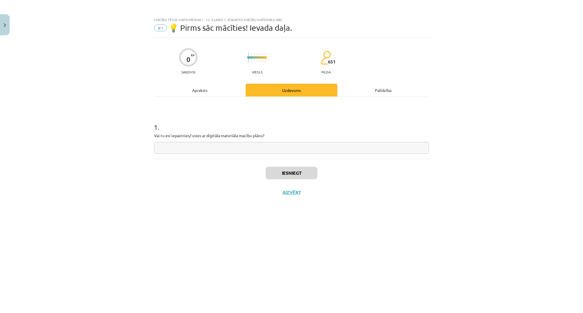
scroll to position [0, 0]
click at [320, 147] on input "text" at bounding box center [291, 148] width 275 height 12
type input "**"
click at [299, 178] on button "Iesniegt" at bounding box center [292, 173] width 52 height 13
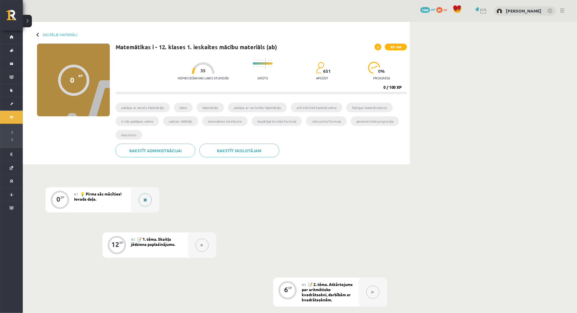
click at [148, 200] on button at bounding box center [145, 200] width 13 height 13
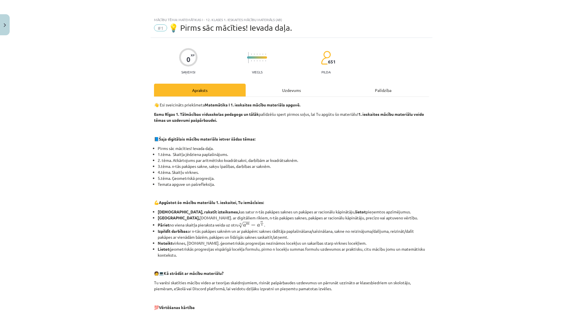
click at [293, 94] on div "Uzdevums" at bounding box center [292, 90] width 92 height 13
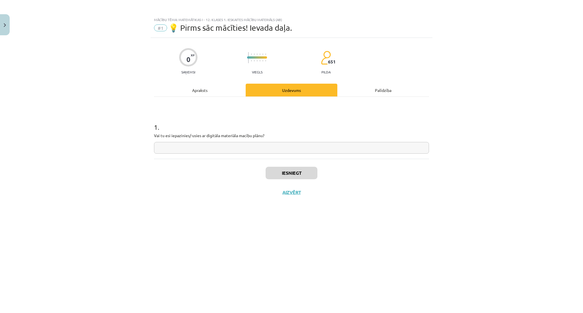
click at [267, 146] on input "text" at bounding box center [291, 148] width 275 height 12
type input "**"
click at [284, 173] on button "Iesniegt" at bounding box center [292, 173] width 52 height 13
click at [273, 202] on button "Nākamā nodarbība" at bounding box center [292, 196] width 56 height 13
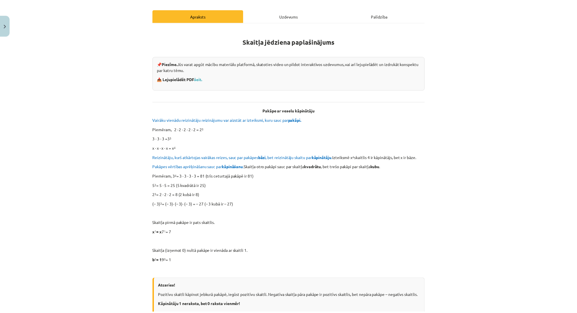
scroll to position [80, 0]
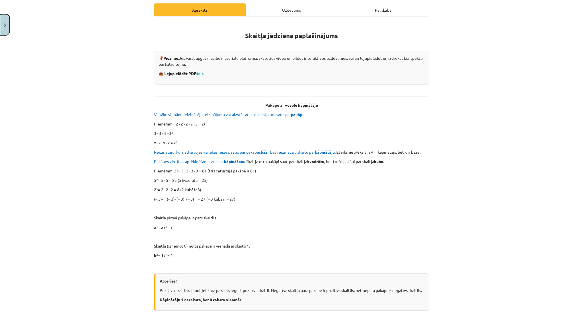
click at [5, 19] on button "Close" at bounding box center [5, 24] width 10 height 21
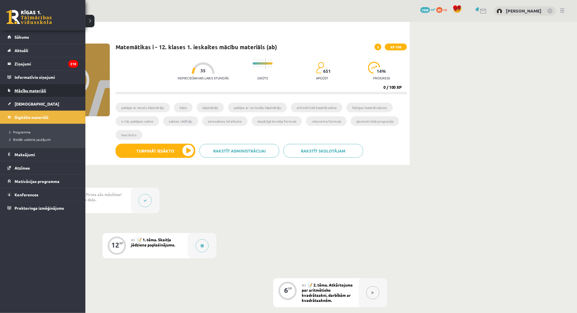
click at [26, 85] on link "Mācību materiāli" at bounding box center [42, 90] width 71 height 13
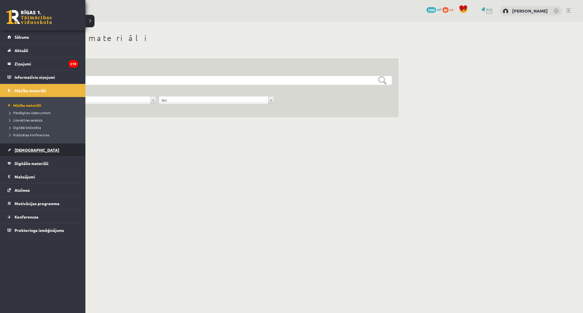
click at [12, 153] on link "[DEMOGRAPHIC_DATA]" at bounding box center [42, 150] width 71 height 13
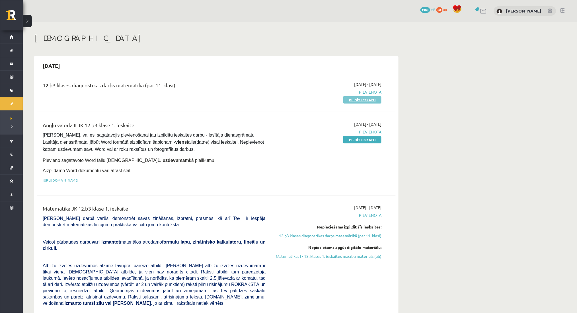
click at [349, 99] on link "Pildīt ieskaiti" at bounding box center [362, 99] width 38 height 7
click at [358, 101] on link "Pildīt ieskaiti" at bounding box center [362, 99] width 38 height 7
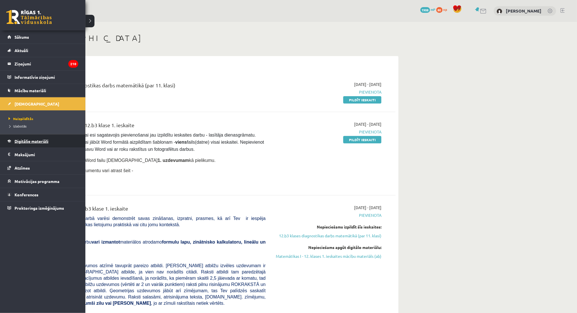
click at [12, 142] on link "Digitālie materiāli" at bounding box center [42, 141] width 71 height 13
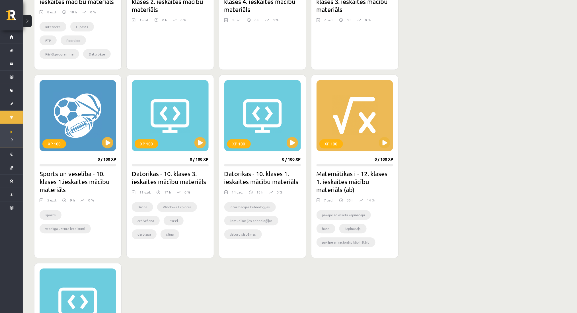
scroll to position [283, 0]
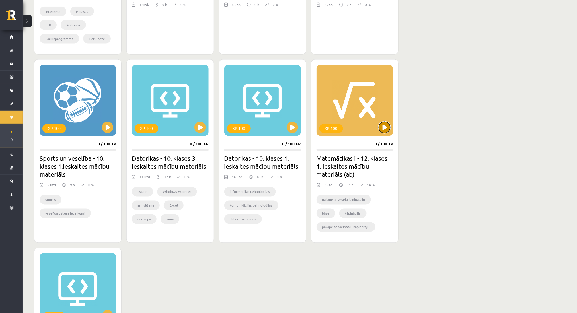
click at [385, 130] on button at bounding box center [384, 127] width 11 height 11
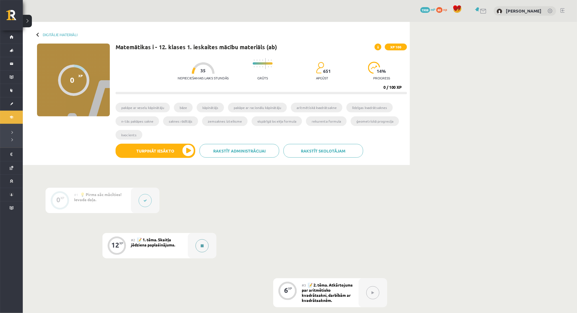
click at [208, 248] on button at bounding box center [202, 246] width 13 height 13
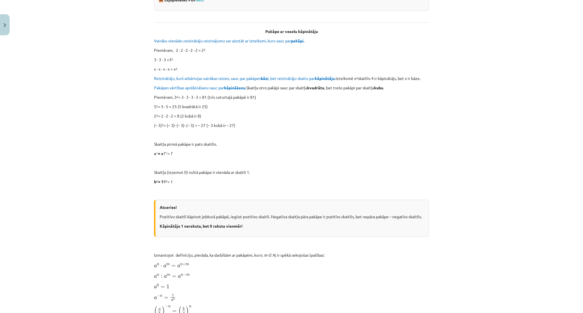
scroll to position [141, 0]
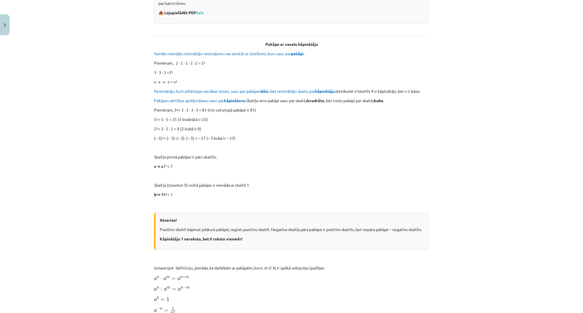
click at [1, 13] on div "Mācību tēma: Matemātikas i - 12. klases 1. ieskaites mācību materiāls (ab) #2 📝…" at bounding box center [291, 156] width 583 height 313
click at [4, 17] on button "Close" at bounding box center [5, 24] width 10 height 21
click at [4, 17] on div "Mācību tēma: Matemātikas i - 12. klases 1. ieskaites mācību materiāls (ab) #2 📝…" at bounding box center [291, 156] width 583 height 313
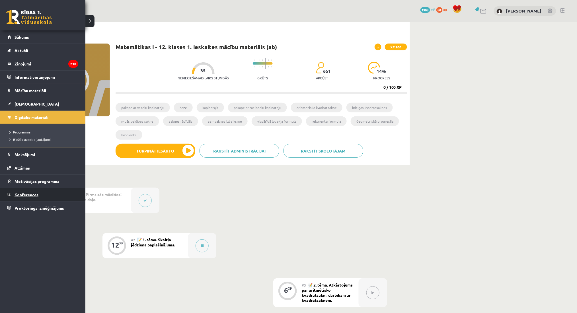
click at [20, 193] on span "Konferences" at bounding box center [27, 194] width 24 height 5
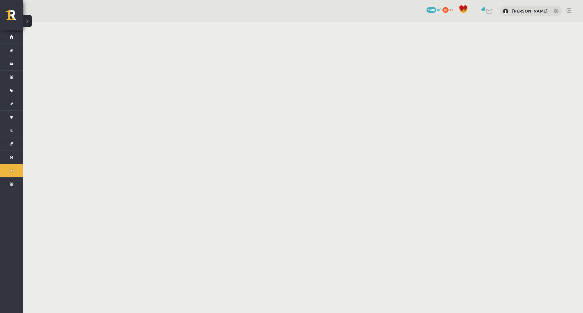
click at [400, 187] on body "0 Dāvanas 1908 mP 80 xp [PERSON_NAME] Sākums Aktuāli Kā mācīties eSKOLĀ Kontakt…" at bounding box center [291, 156] width 583 height 313
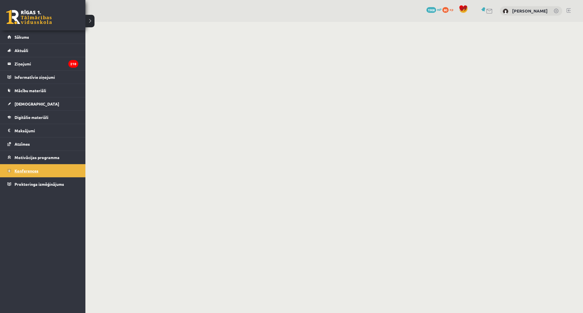
click at [38, 168] on link "Konferences" at bounding box center [42, 170] width 71 height 13
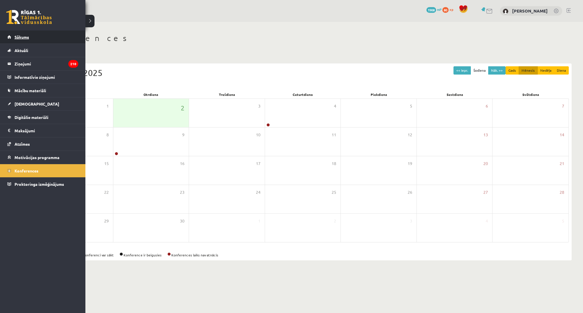
click at [16, 36] on span "Sākums" at bounding box center [22, 36] width 15 height 5
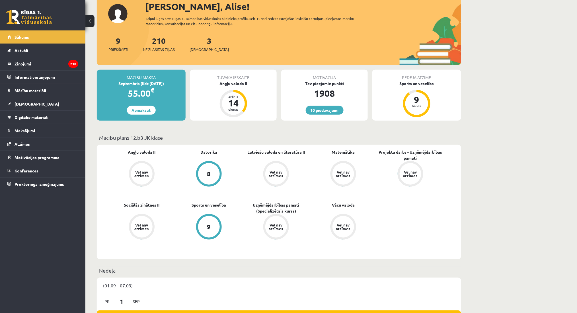
scroll to position [38, 0]
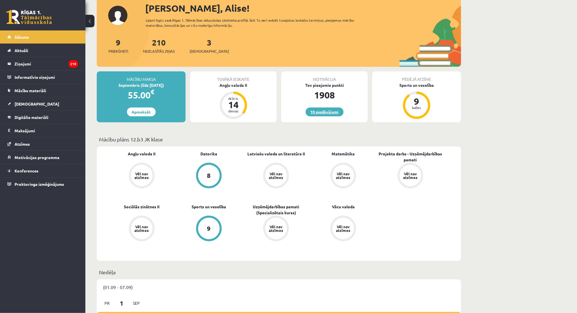
click at [316, 108] on link "10 piedāvājumi" at bounding box center [325, 112] width 38 height 9
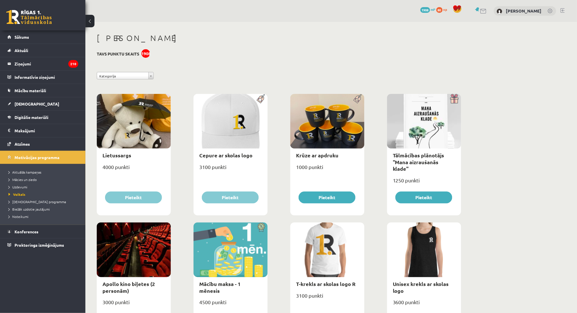
click at [458, 9] on span at bounding box center [457, 9] width 9 height 9
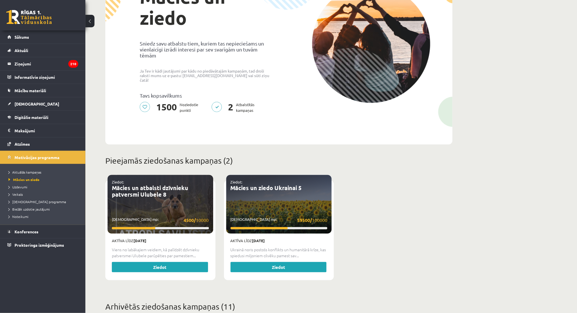
scroll to position [77, 0]
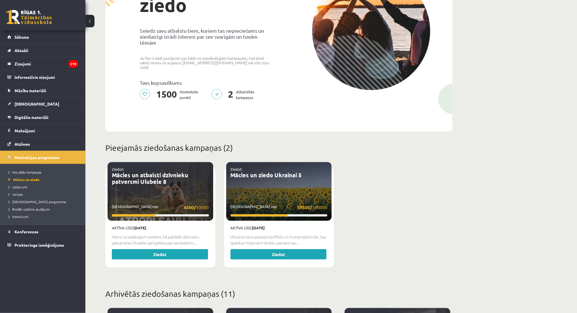
click at [156, 225] on p "Aktīva līdz [DATE]" at bounding box center [160, 228] width 97 height 6
click at [153, 234] on p "Viens no labākajiem veidiem, kā palīdzēt dzīvnieku patversmei Ulubele parūpētie…" at bounding box center [160, 240] width 97 height 12
click at [146, 179] on link "Mācies un atbalsti dzīvnieku patversmi Ulubele 8" at bounding box center [150, 178] width 76 height 14
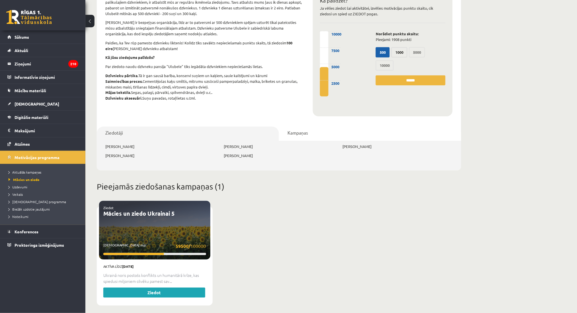
scroll to position [88, 0]
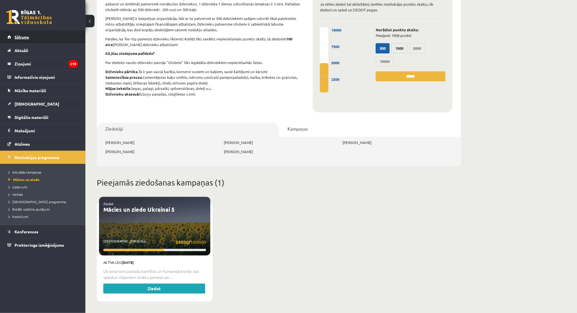
click at [50, 38] on link "Sākums" at bounding box center [42, 36] width 71 height 13
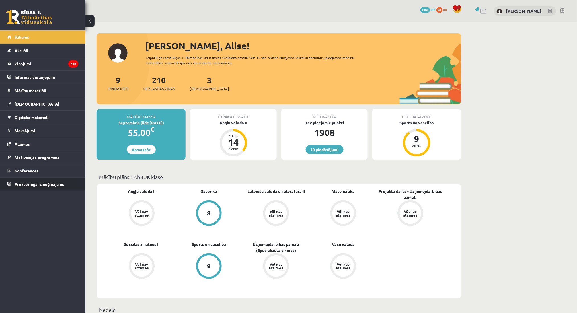
click at [42, 185] on span "Proktoringa izmēģinājums" at bounding box center [40, 184] width 50 height 5
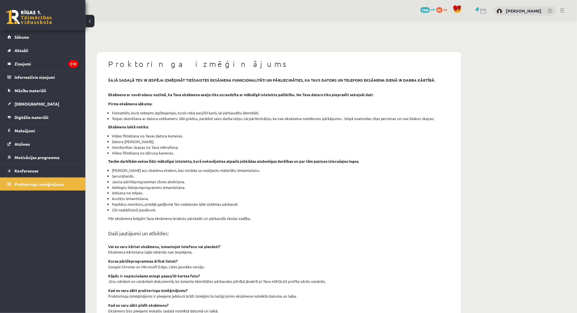
click at [571, 208] on div "Proktoringa izmēģinājums šajā sadaļā tev ir iespēja izmēģināt tiešsaistes eksām…" at bounding box center [331, 207] width 492 height 371
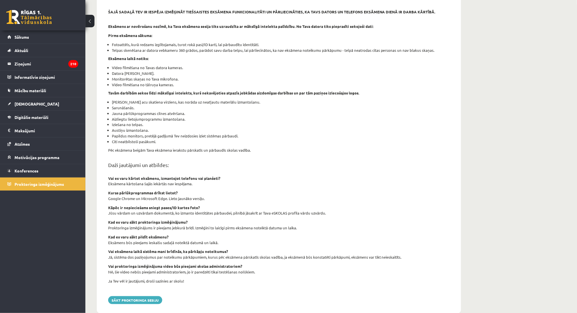
scroll to position [80, 0]
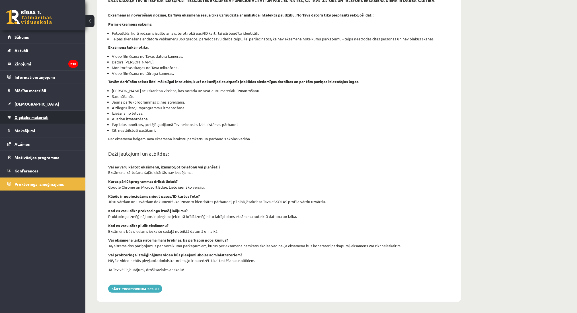
click at [16, 123] on link "Digitālie materiāli" at bounding box center [42, 117] width 71 height 13
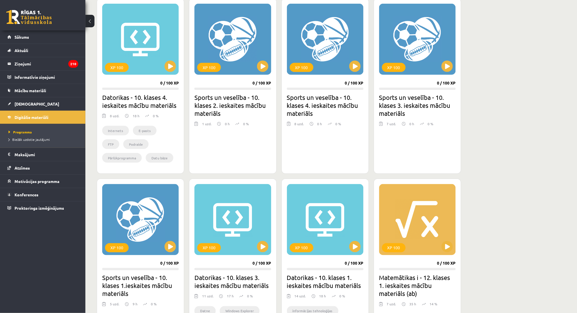
scroll to position [165, 0]
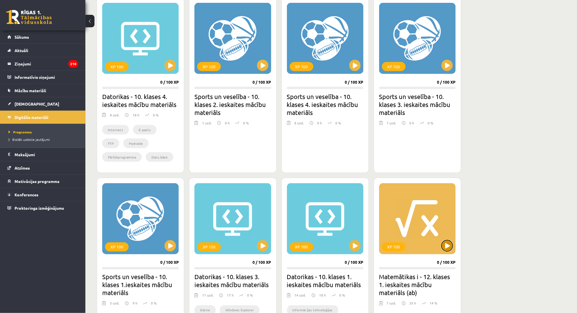
click at [448, 242] on button at bounding box center [447, 245] width 11 height 11
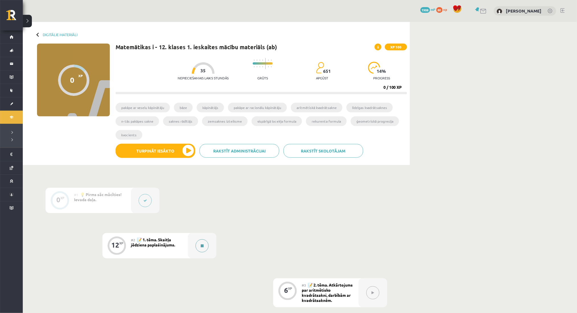
click at [208, 251] on div at bounding box center [202, 245] width 28 height 25
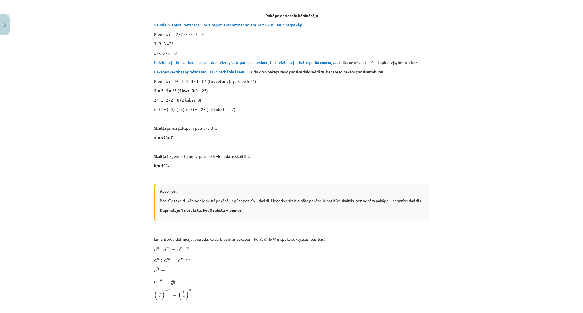
scroll to position [163, 0]
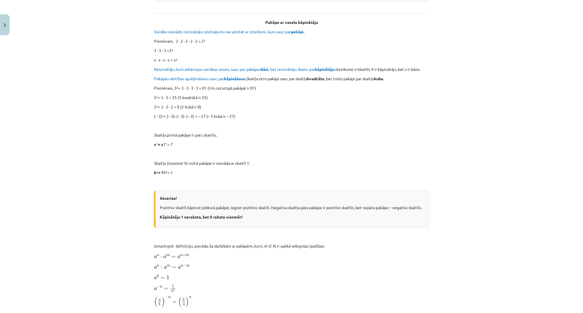
click at [570, 162] on div "Mācību tēma: Matemātikas i - 12. klases 1. ieskaites mācību materiāls (ab) #2 📝…" at bounding box center [291, 156] width 583 height 313
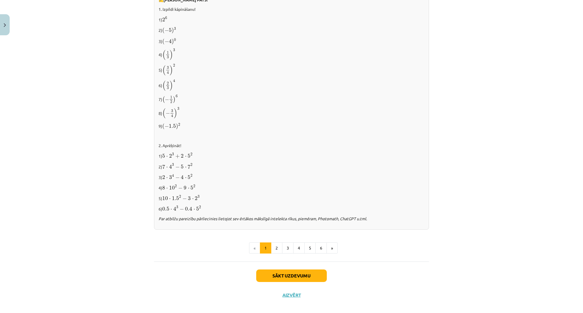
scroll to position [498, 0]
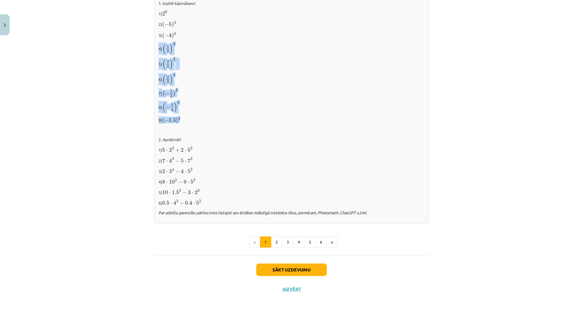
drag, startPoint x: 155, startPoint y: 45, endPoint x: 187, endPoint y: 122, distance: 83.0
click at [187, 122] on div "✍️ [PERSON_NAME] PATS! 1. Izpildi kāpināšanu! 1) 2 6 2 6 2) ( − 5 ) 3 ( − 5 ) 3…" at bounding box center [291, 105] width 275 height 238
click at [162, 120] on span "(" at bounding box center [163, 121] width 2 height 6
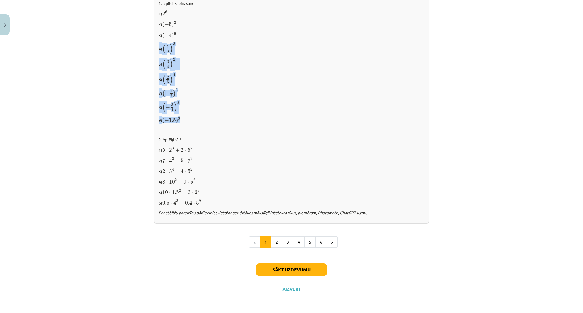
drag, startPoint x: 154, startPoint y: 47, endPoint x: 182, endPoint y: 120, distance: 78.6
click at [182, 120] on div "✍️ [PERSON_NAME] PATS! 1. Izpildi kāpināšanu! 1) 2 6 2 6 2) ( − 5 ) 3 ( − 5 ) 3…" at bounding box center [291, 105] width 275 height 238
click at [169, 118] on span "1.5" at bounding box center [172, 120] width 7 height 4
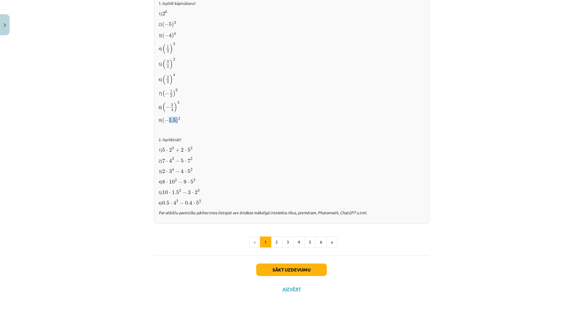
click at [169, 118] on span "1.5" at bounding box center [172, 120] width 7 height 4
drag, startPoint x: 156, startPoint y: 120, endPoint x: 208, endPoint y: 123, distance: 52.5
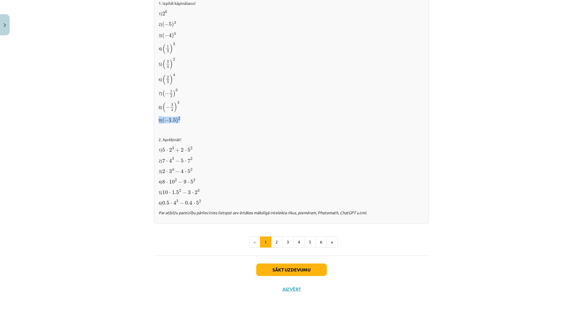
click at [208, 123] on p "9) ( − 1.5 ) 2 ( − 1.5 ) 2" at bounding box center [292, 120] width 266 height 8
click at [162, 122] on span "(" at bounding box center [163, 121] width 2 height 6
click at [159, 118] on p "9) ( − 1.5 ) 2 ( − 1.5 ) 2" at bounding box center [292, 120] width 266 height 8
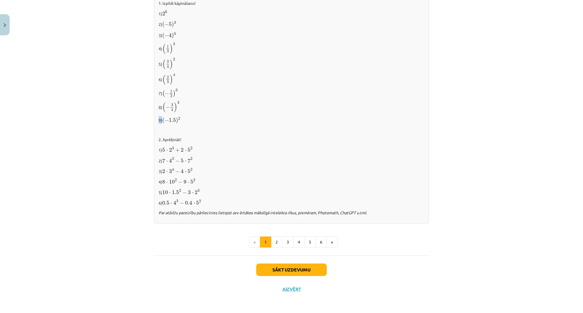
click at [159, 118] on p "9) ( − 1.5 ) 2 ( − 1.5 ) 2" at bounding box center [292, 120] width 266 height 8
drag, startPoint x: 156, startPoint y: 118, endPoint x: 181, endPoint y: 120, distance: 25.4
click at [181, 120] on p "9) ( − 1.5 ) 2 ( − 1.5 ) 2" at bounding box center [292, 120] width 266 height 8
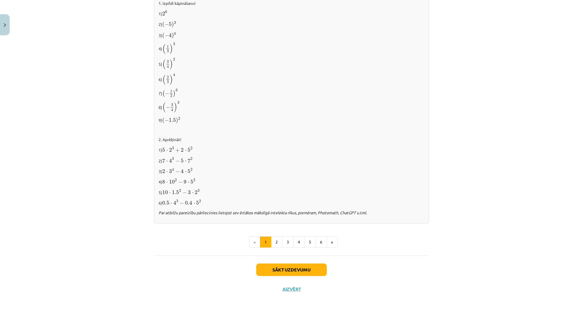
click at [170, 120] on span "1.5" at bounding box center [172, 120] width 7 height 4
click at [169, 120] on span "1.5" at bounding box center [172, 120] width 7 height 4
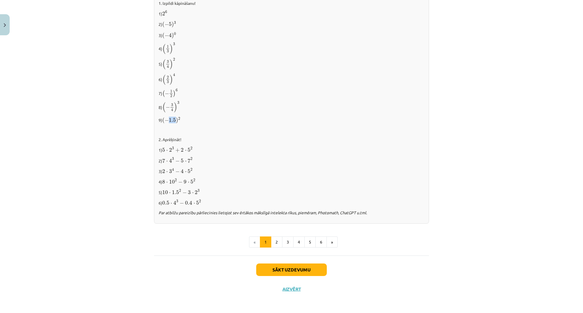
click at [169, 120] on span "1.5" at bounding box center [172, 120] width 7 height 4
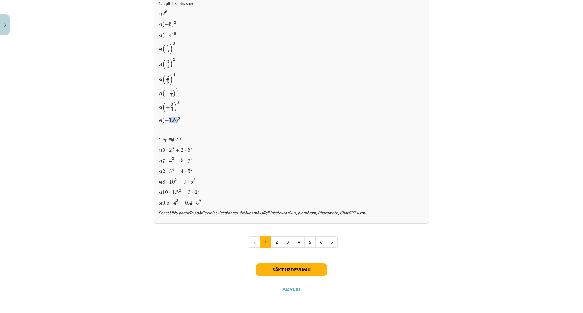
click at [169, 120] on span "1.5" at bounding box center [172, 120] width 7 height 4
click at [159, 120] on p "9) ( − 1.5 ) 2 ( − 1.5 ) 2" at bounding box center [292, 120] width 266 height 8
drag, startPoint x: 153, startPoint y: 120, endPoint x: 188, endPoint y: 116, distance: 34.7
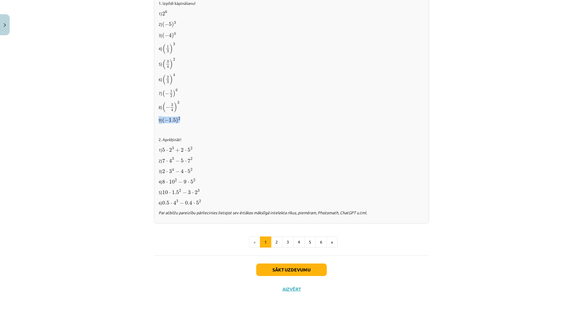
click at [188, 116] on div "✍️ [PERSON_NAME] PATS! 1. Izpildi kāpināšanu! 1) 2 6 2 6 2) ( − 5 ) 3 ( − 5 ) 3…" at bounding box center [291, 105] width 275 height 238
click at [163, 124] on div "✍️ [PERSON_NAME] PATS! 1. Izpildi kāpināšanu! 1) 2 6 2 6 2) ( − 5 ) 3 ( − 5 ) 3…" at bounding box center [291, 105] width 275 height 238
click at [275, 244] on button "2" at bounding box center [276, 242] width 11 height 11
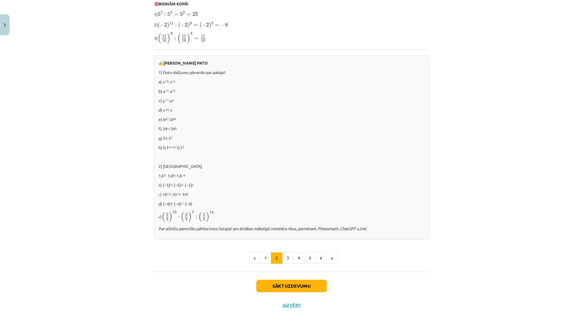
scroll to position [291, 0]
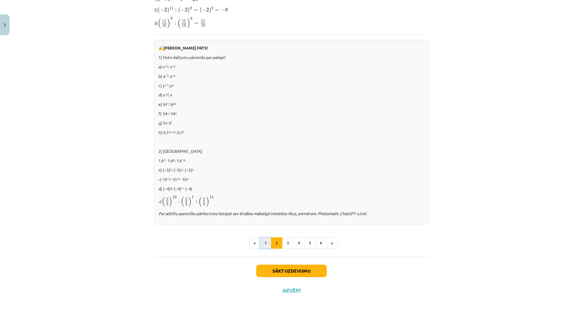
click at [265, 243] on button "1" at bounding box center [265, 243] width 11 height 11
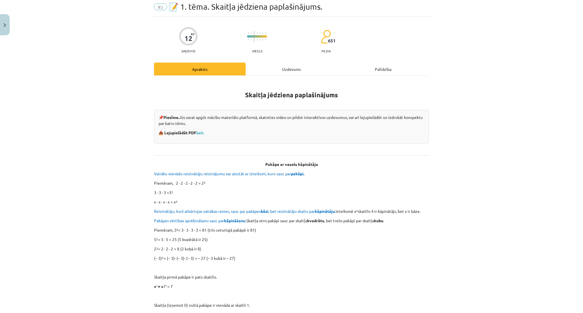
scroll to position [0, 0]
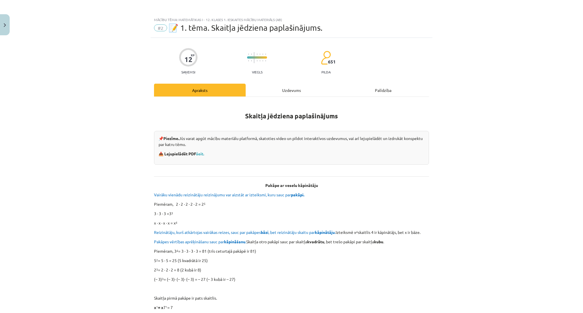
drag, startPoint x: 270, startPoint y: 79, endPoint x: 274, endPoint y: 82, distance: 4.9
click at [277, 87] on div "Uzdevums" at bounding box center [292, 90] width 92 height 13
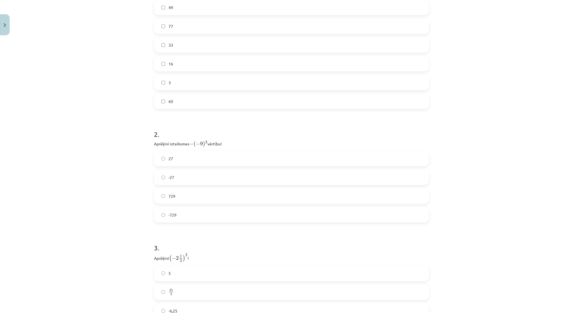
scroll to position [158, 0]
click at [418, 197] on label "729" at bounding box center [292, 200] width 274 height 14
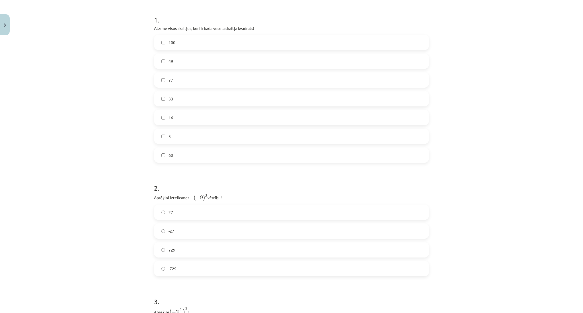
scroll to position [106, 0]
click at [283, 114] on label "16" at bounding box center [292, 119] width 274 height 14
click at [281, 41] on label "100" at bounding box center [292, 43] width 274 height 14
click at [267, 57] on label "49" at bounding box center [292, 62] width 274 height 14
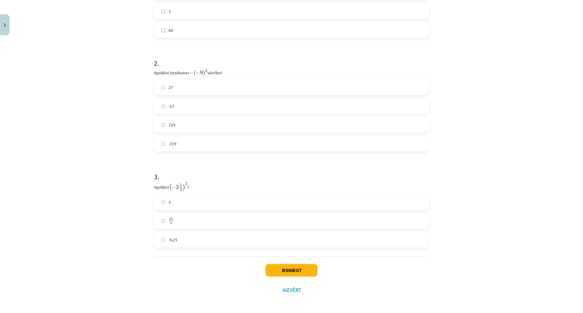
click at [353, 214] on div "25 4 25 4" at bounding box center [291, 221] width 275 height 15
click at [328, 216] on label "25 4 25 4" at bounding box center [292, 221] width 274 height 14
click at [285, 271] on button "Iesniegt" at bounding box center [292, 270] width 52 height 13
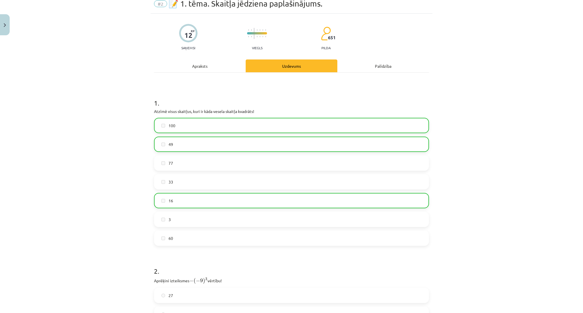
scroll to position [27, 0]
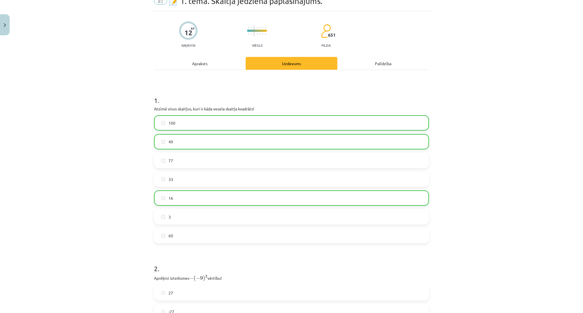
click at [180, 67] on div "Apraksts" at bounding box center [200, 63] width 92 height 13
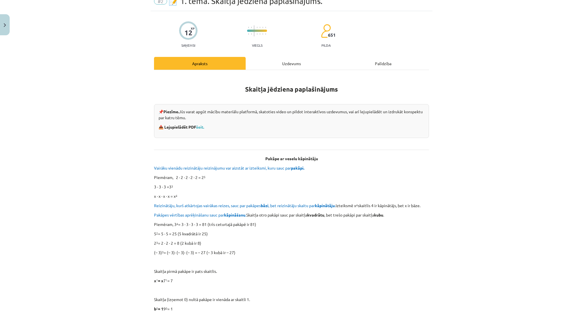
scroll to position [14, 0]
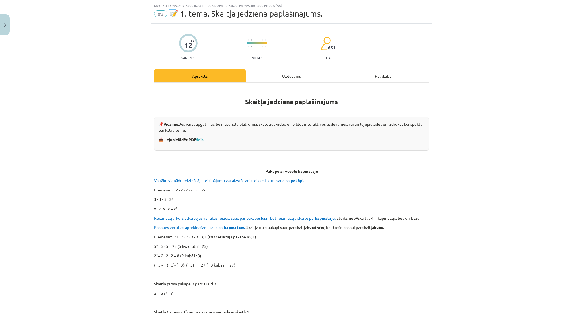
click at [257, 73] on div "Uzdevums" at bounding box center [292, 75] width 92 height 13
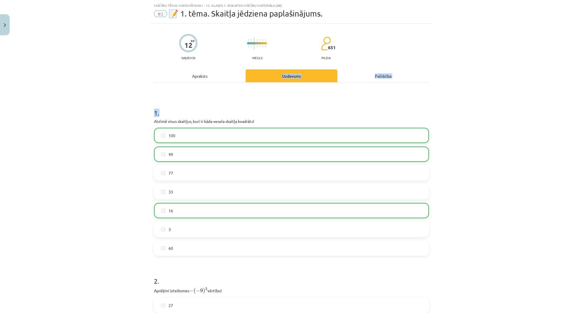
drag, startPoint x: 257, startPoint y: 73, endPoint x: 269, endPoint y: 110, distance: 38.7
click at [269, 110] on div "Apraksts Uzdevums Palīdzība 1 . Atzīmē visus skaitļus, kuri ir kāda vesela skai…" at bounding box center [291, 271] width 275 height 405
click at [269, 110] on h1 "1 ." at bounding box center [291, 108] width 275 height 18
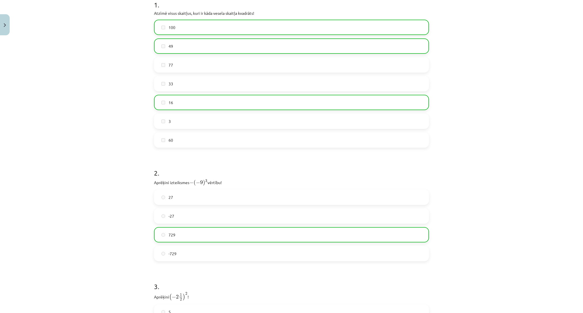
scroll to position [1, 0]
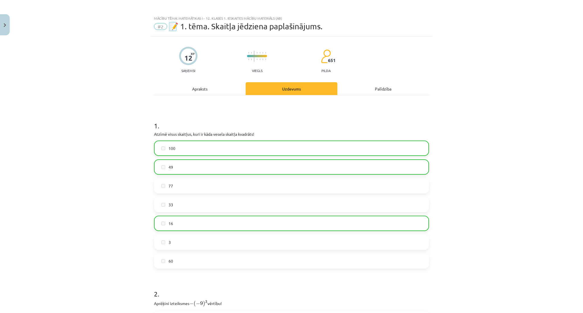
click at [225, 77] on div "12 XP Saņemsi Viegls 651 pilda Apraksts Uzdevums Palīdzība 1 . Atzīmē visus ska…" at bounding box center [292, 292] width 282 height 512
click at [225, 82] on div "12 XP Saņemsi Viegls 651 pilda Apraksts Uzdevums Palīdzība 1 . Atzīmē visus ska…" at bounding box center [292, 292] width 282 height 512
click at [226, 85] on div "Apraksts" at bounding box center [200, 88] width 92 height 13
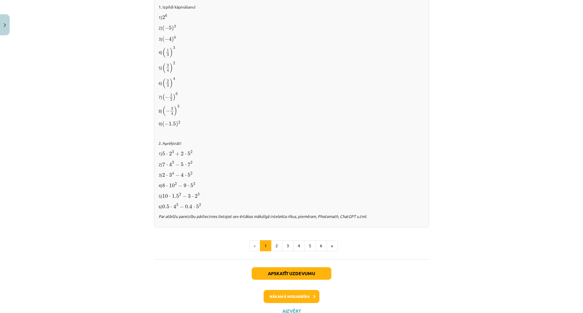
scroll to position [498, 0]
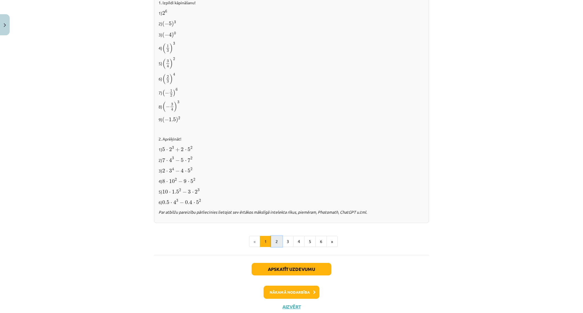
click at [274, 242] on button "2" at bounding box center [276, 241] width 11 height 11
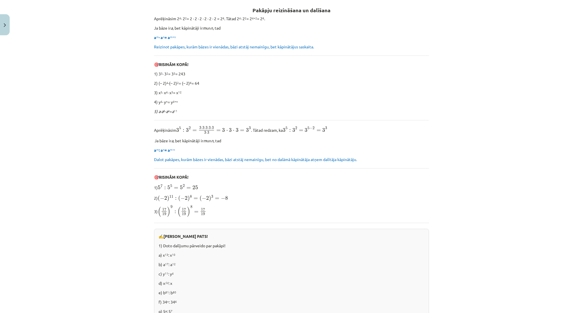
scroll to position [0, 0]
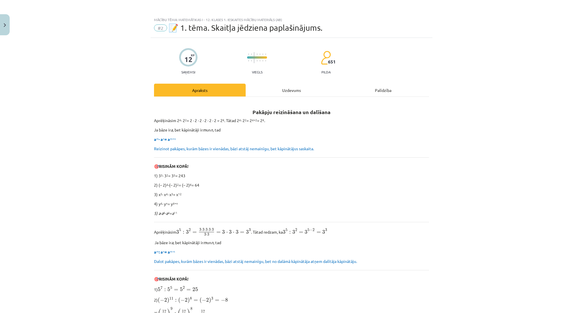
click at [300, 86] on div "Uzdevums" at bounding box center [292, 90] width 92 height 13
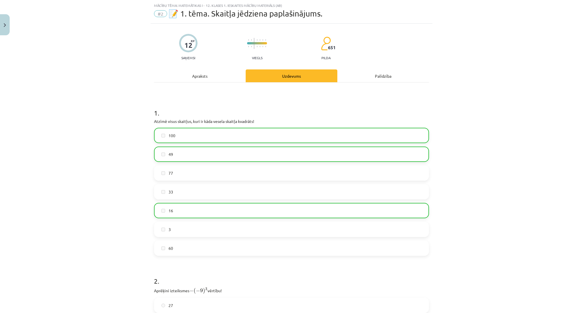
click at [233, 75] on div "Apraksts" at bounding box center [200, 75] width 92 height 13
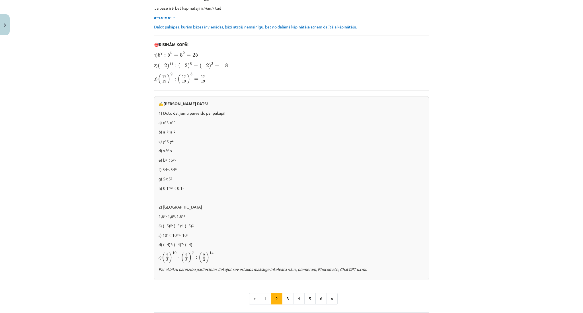
scroll to position [245, 0]
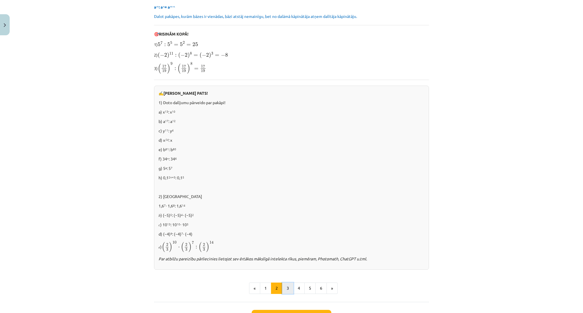
click at [289, 292] on button "3" at bounding box center [287, 288] width 11 height 11
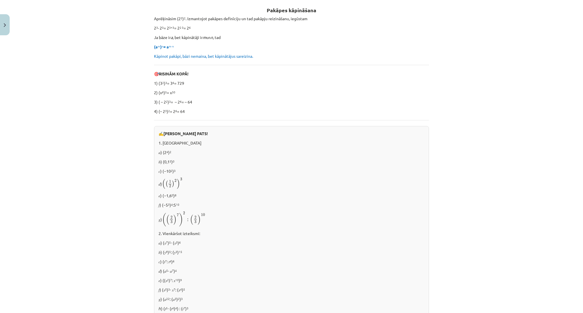
scroll to position [376, 0]
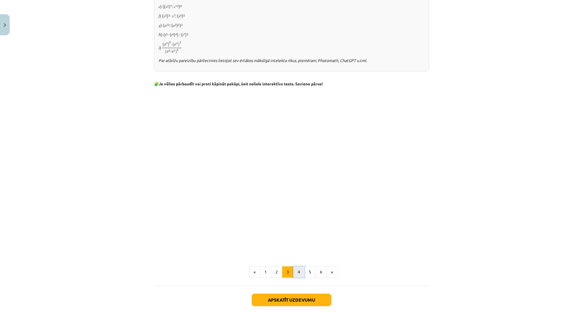
click at [295, 277] on button "4" at bounding box center [298, 272] width 11 height 11
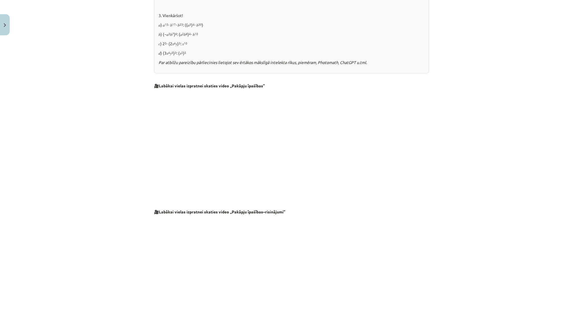
scroll to position [512, 0]
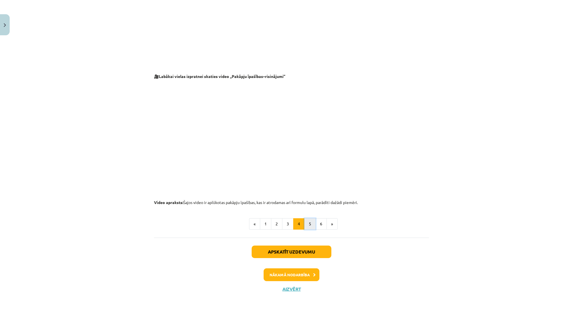
click at [307, 228] on button "5" at bounding box center [309, 223] width 11 height 11
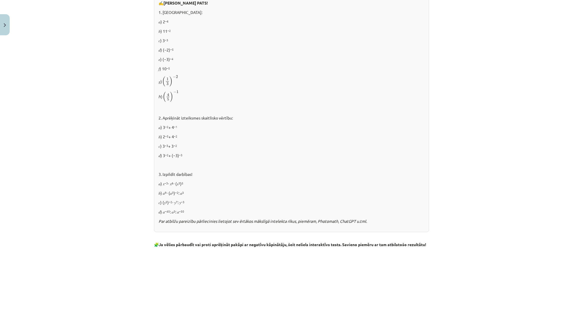
scroll to position [590, 0]
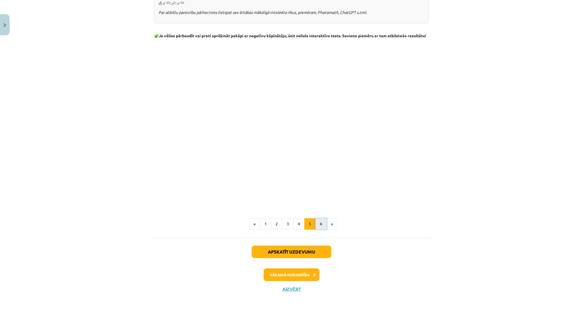
click at [321, 227] on button "6" at bounding box center [321, 223] width 11 height 11
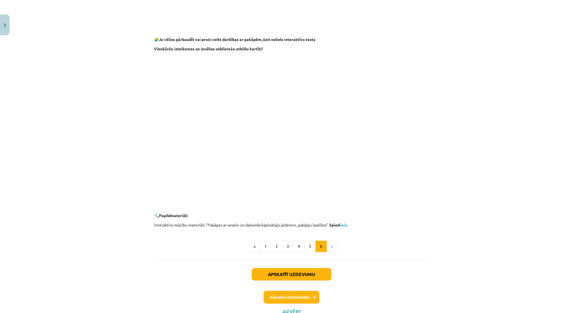
scroll to position [460, 0]
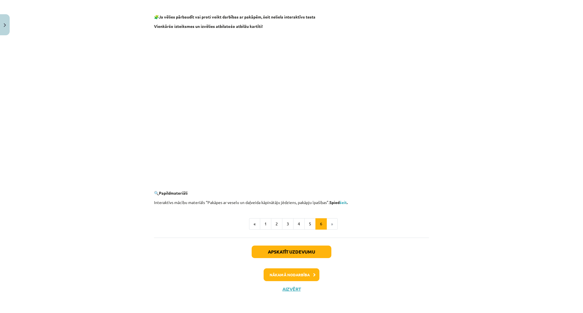
click at [327, 225] on li "»" at bounding box center [332, 223] width 11 height 11
click at [273, 228] on button "2" at bounding box center [276, 223] width 11 height 11
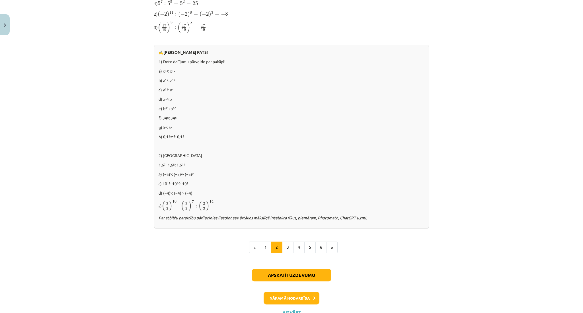
scroll to position [310, 0]
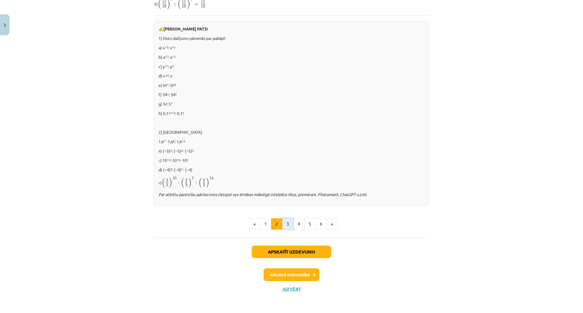
click at [285, 225] on button "3" at bounding box center [287, 223] width 11 height 11
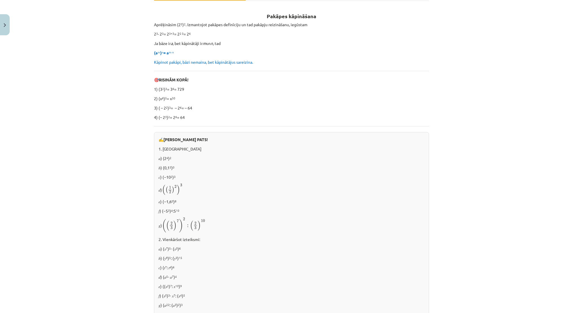
scroll to position [81, 0]
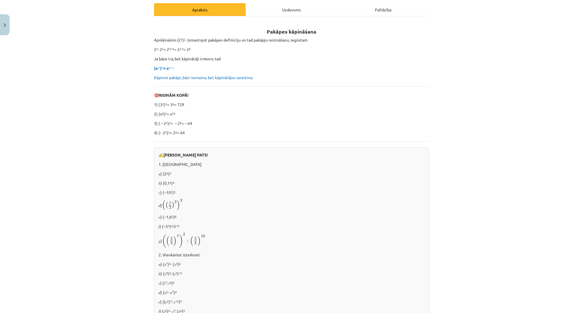
click at [523, 13] on div "Mācību tēma: Matemātikas i - 12. klases 1. ieskaites mācību materiāls (ab) #2 📝…" at bounding box center [291, 156] width 583 height 313
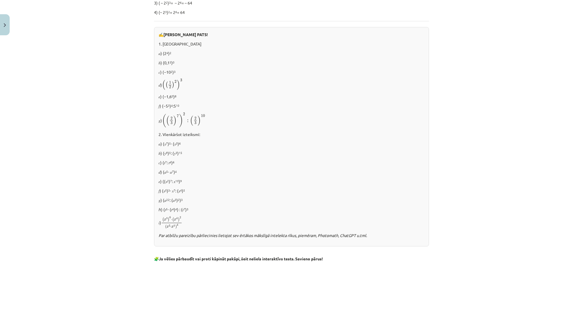
scroll to position [203, 0]
